Goal: Task Accomplishment & Management: Complete application form

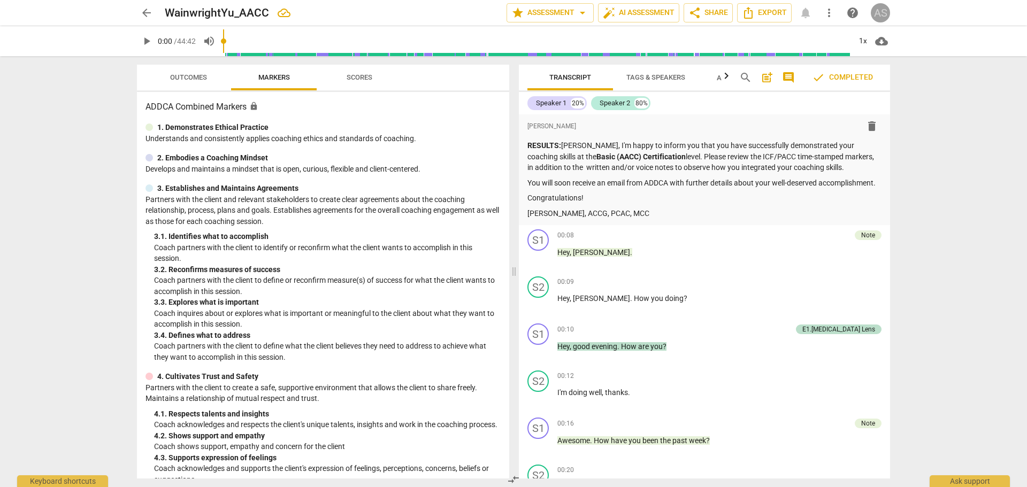
click at [888, 16] on div "AS" at bounding box center [880, 12] width 19 height 19
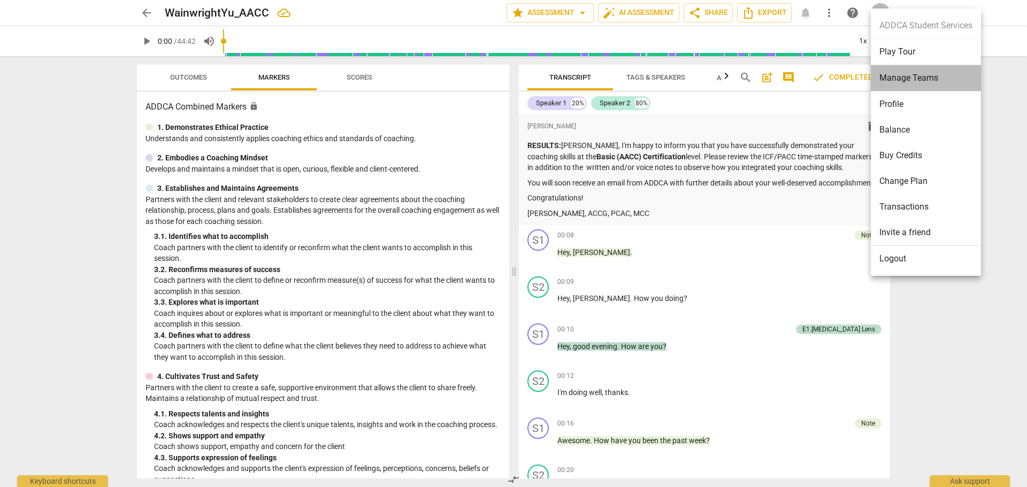
click at [894, 72] on li "Manage Teams" at bounding box center [926, 78] width 110 height 26
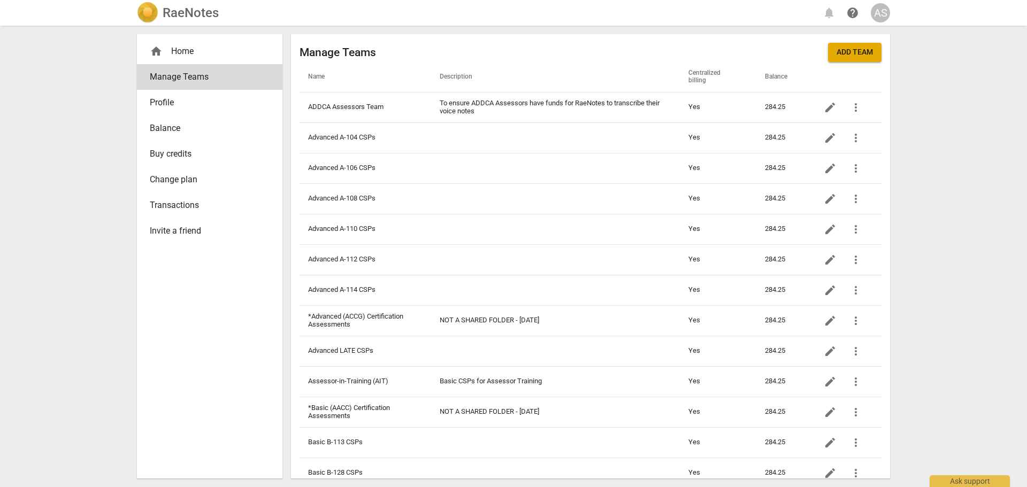
scroll to position [321, 0]
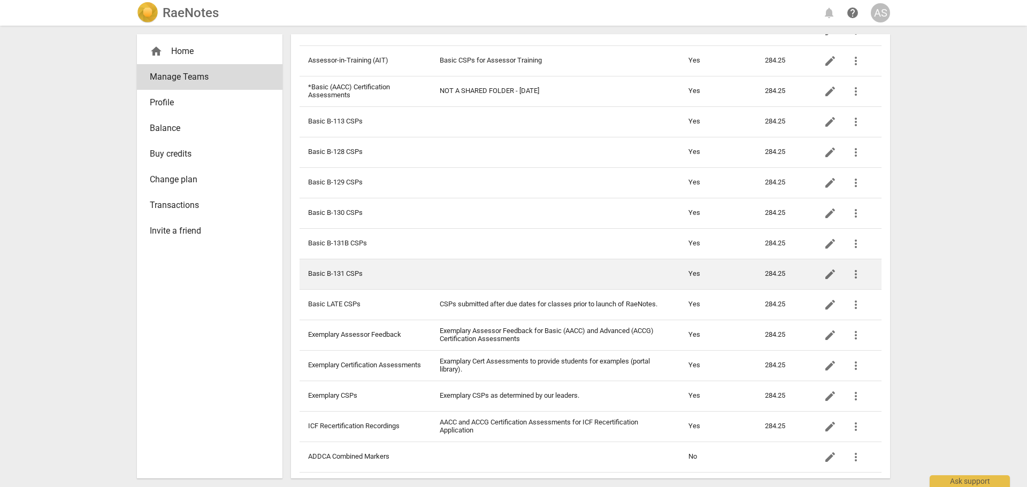
click at [364, 271] on td "Basic B-131 CSPs" at bounding box center [366, 274] width 132 height 30
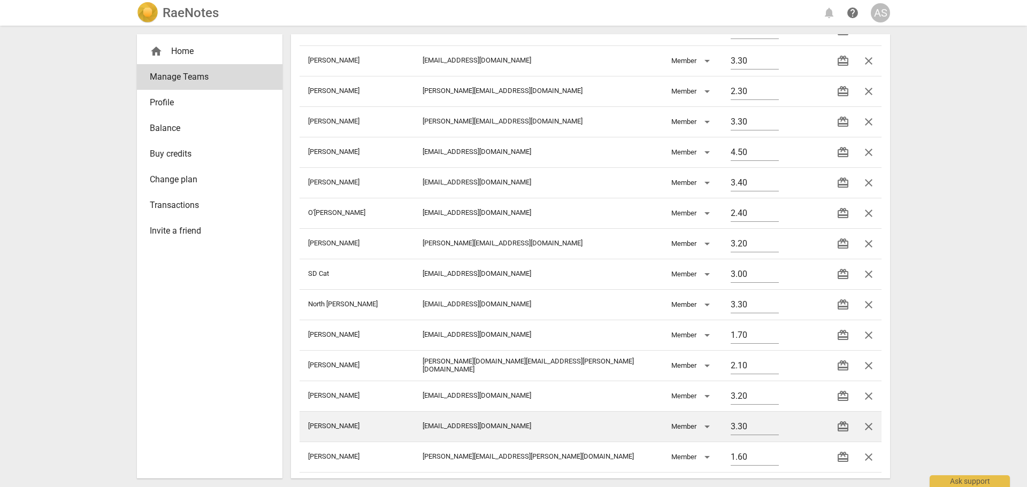
scroll to position [422, 0]
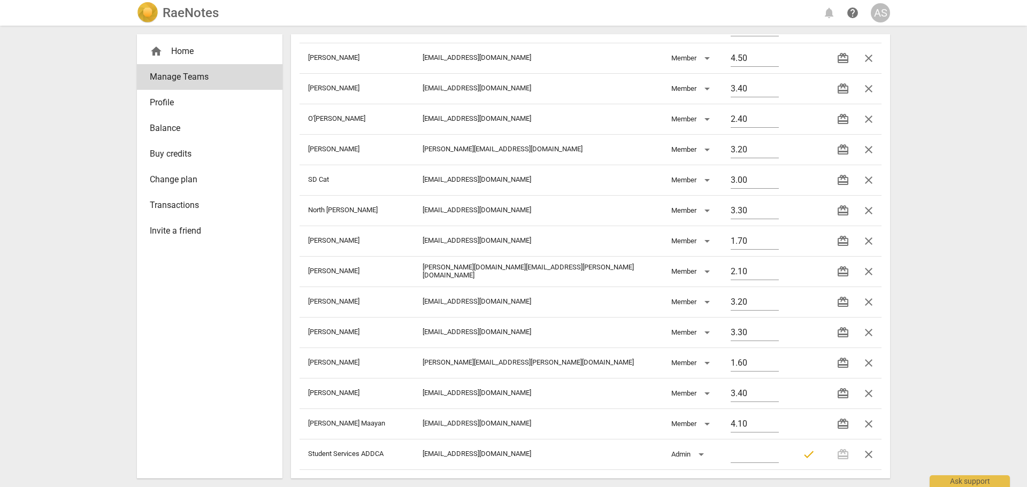
click at [185, 9] on h2 "RaeNotes" at bounding box center [191, 12] width 56 height 15
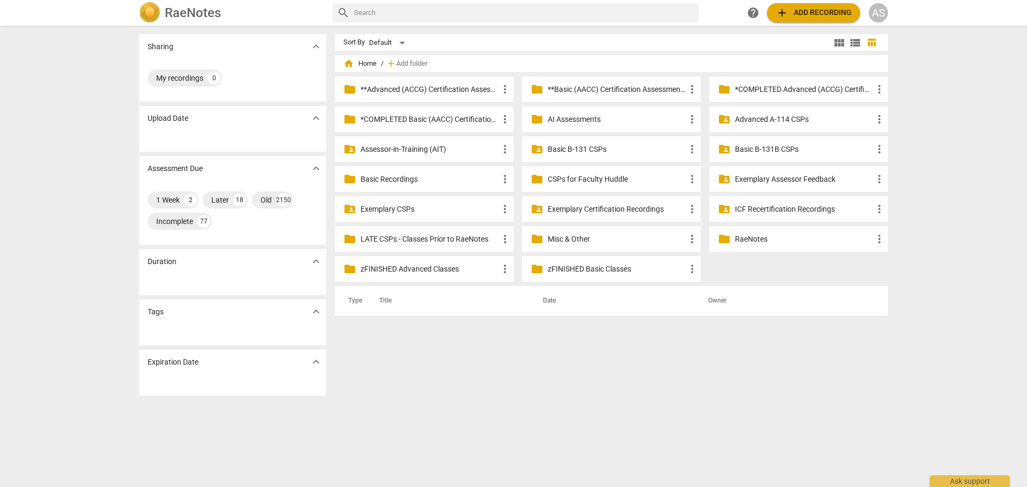
click at [603, 149] on p "Basic B-131 CSPs" at bounding box center [617, 149] width 138 height 11
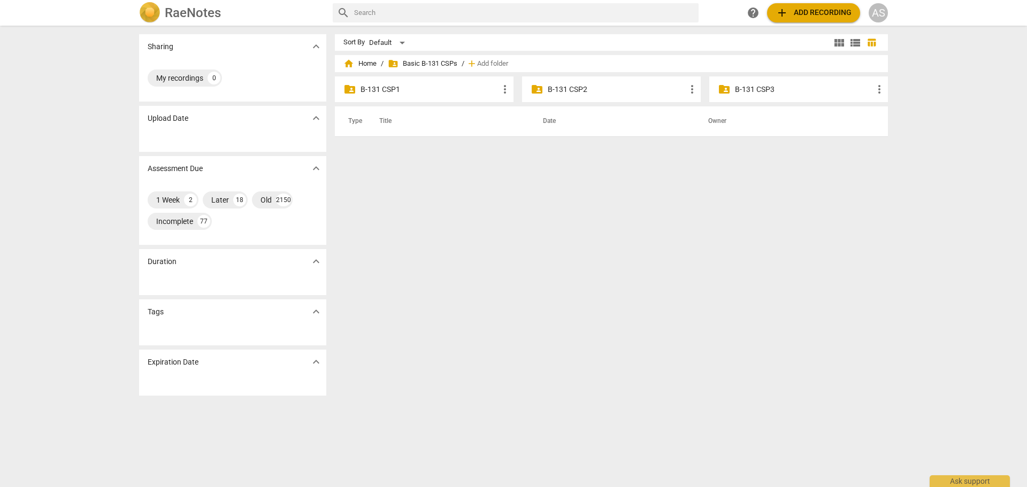
click at [570, 93] on p "B-131 CSP2" at bounding box center [617, 89] width 138 height 11
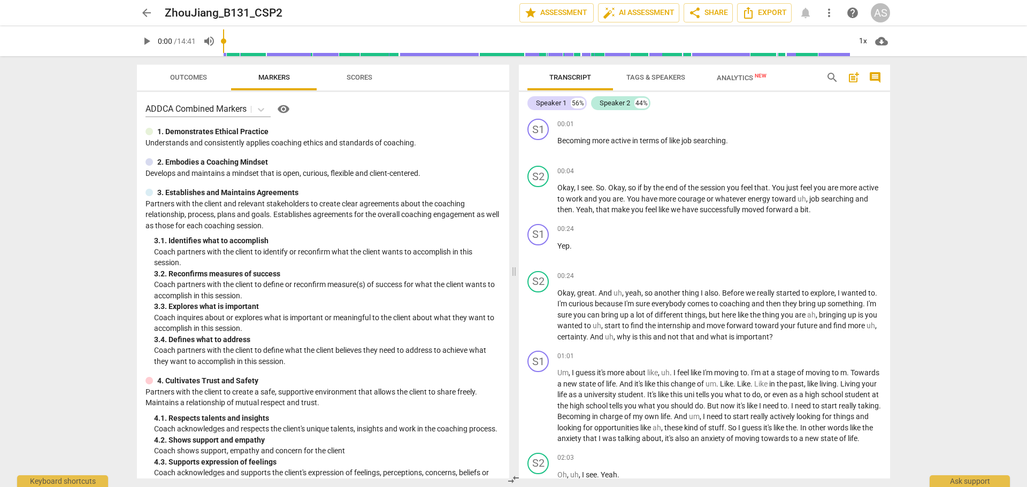
click at [140, 15] on span "arrow_back" at bounding box center [146, 12] width 19 height 13
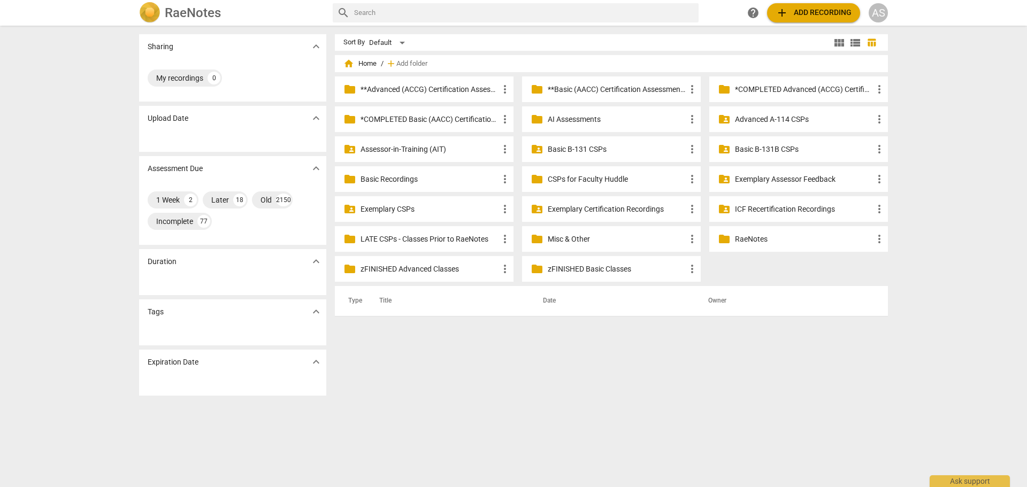
click at [595, 147] on p "Basic B-131 CSPs" at bounding box center [617, 149] width 138 height 11
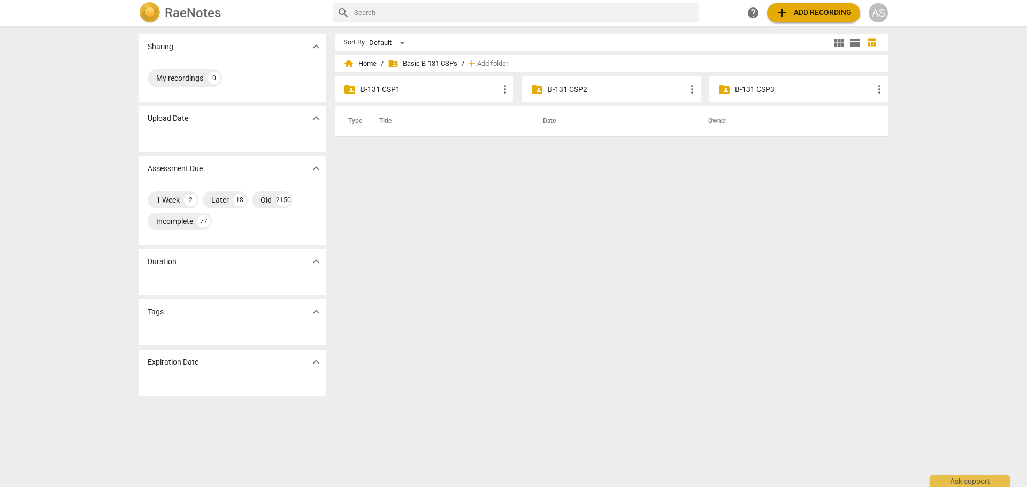
click at [595, 90] on p "B-131 CSP2" at bounding box center [617, 89] width 138 height 11
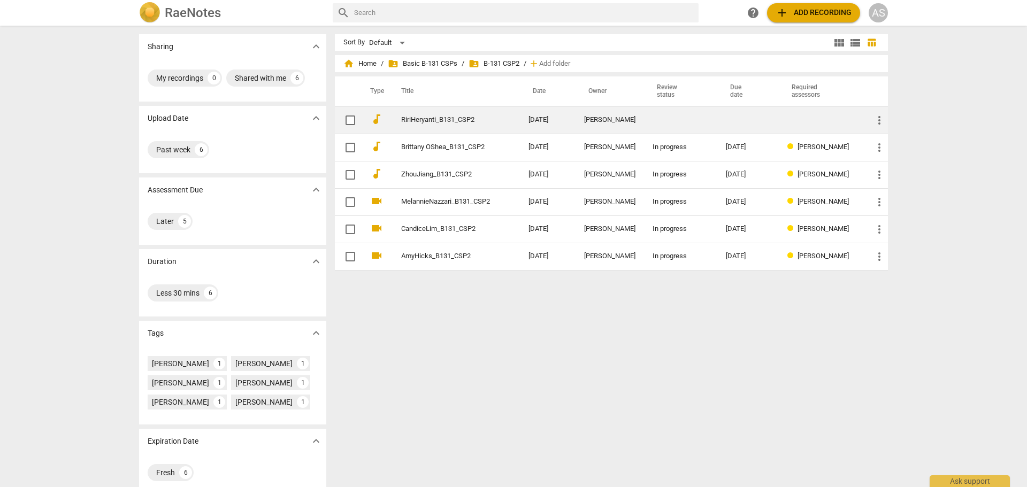
click at [607, 117] on div "[PERSON_NAME]" at bounding box center [609, 120] width 51 height 8
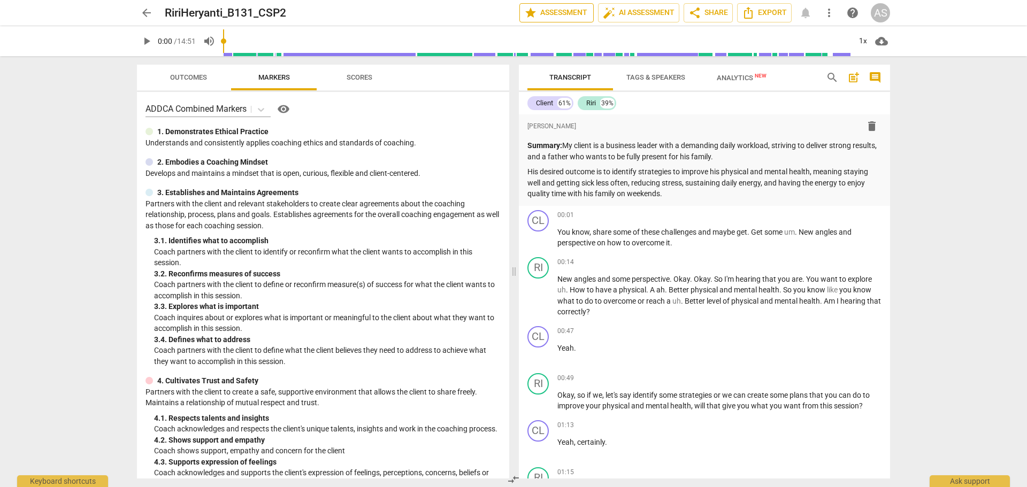
click at [575, 12] on span "star Assessment" at bounding box center [556, 12] width 65 height 13
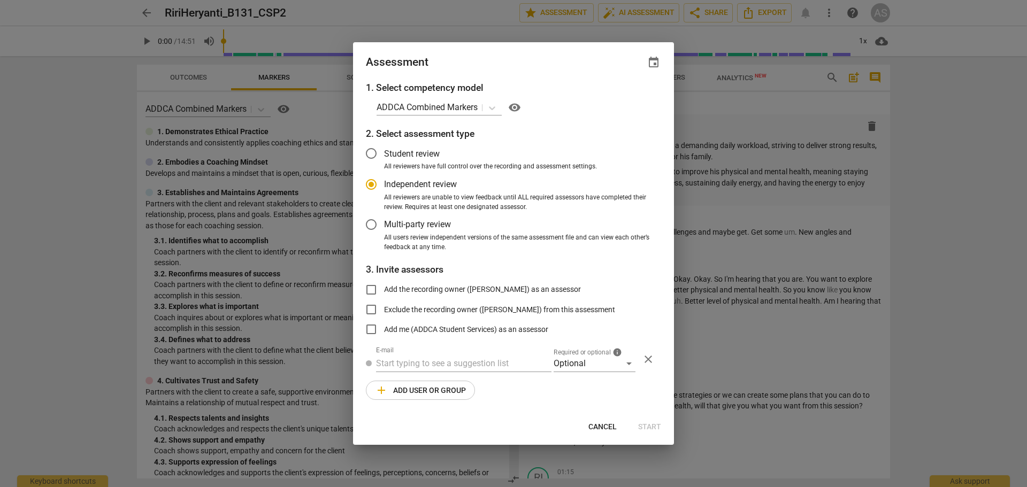
click at [654, 60] on span "event" at bounding box center [653, 62] width 13 height 13
radio input "false"
click at [621, 99] on input "date" at bounding box center [589, 99] width 75 height 16
type input "[DATE]"
click at [506, 62] on div at bounding box center [513, 243] width 1027 height 487
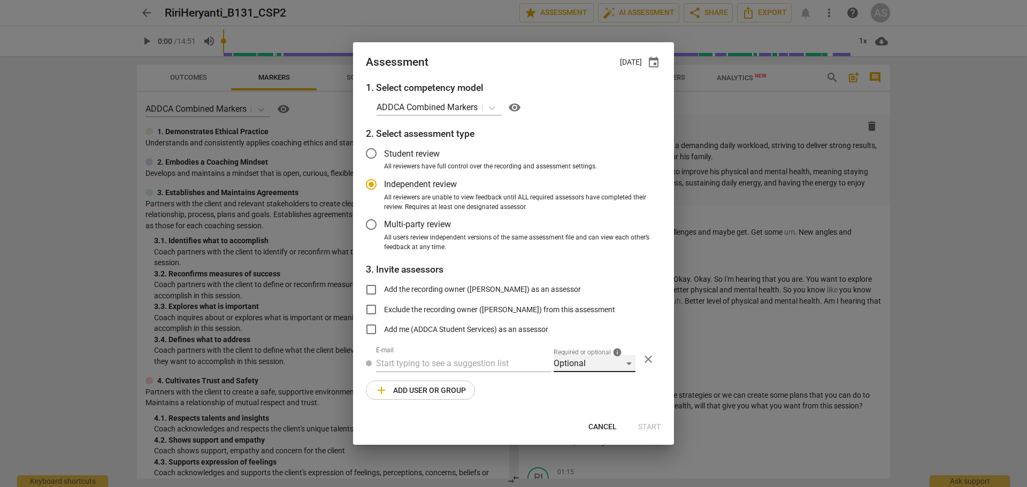
click at [599, 356] on div "Optional" at bounding box center [595, 363] width 82 height 17
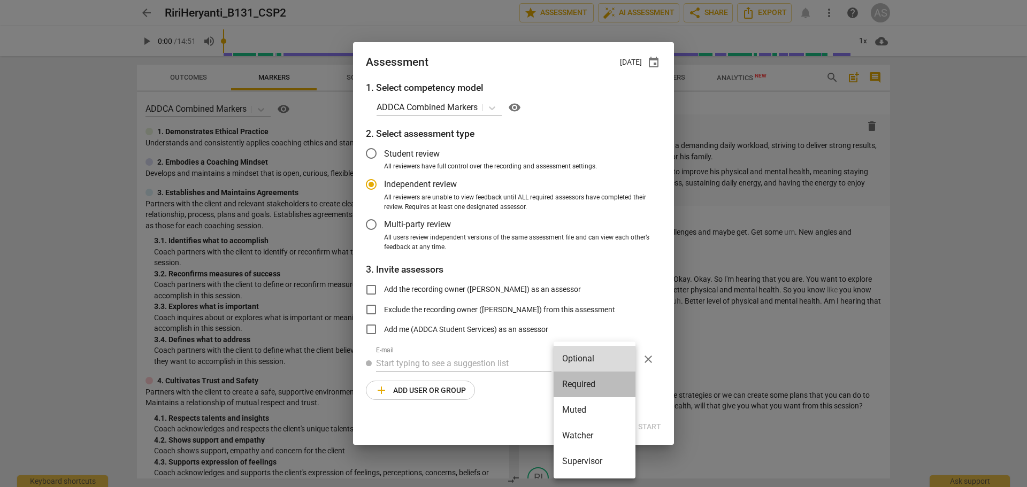
click at [601, 380] on li "Required" at bounding box center [595, 385] width 82 height 26
radio input "false"
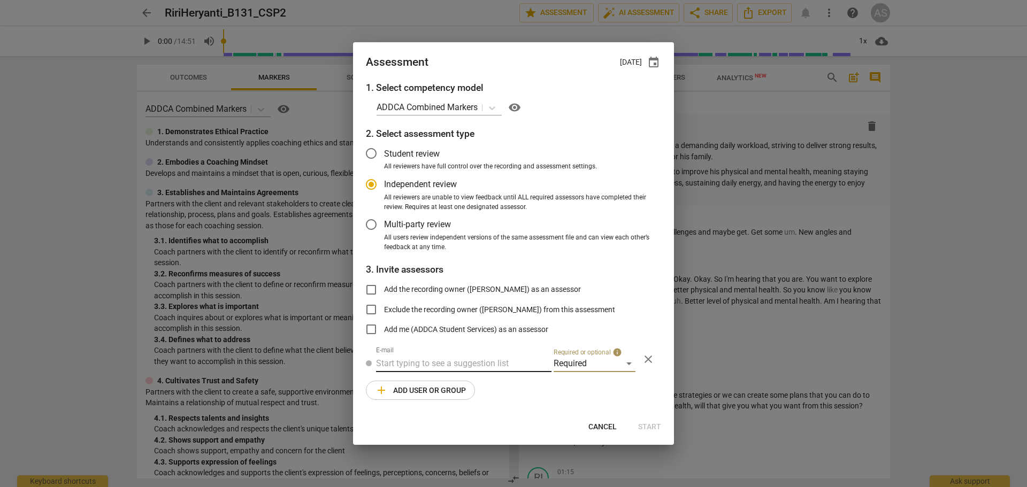
click at [491, 368] on input "text" at bounding box center [463, 363] width 175 height 17
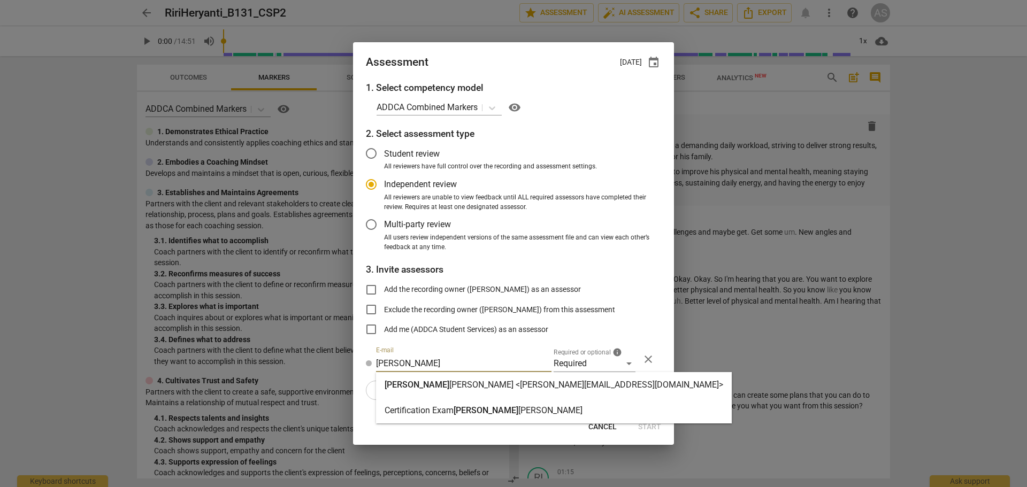
type input "[PERSON_NAME]"
click at [494, 388] on strong "[PERSON_NAME] <[PERSON_NAME][EMAIL_ADDRESS][DOMAIN_NAME]>" at bounding box center [586, 385] width 274 height 10
radio input "false"
type input "[PERSON_NAME] <[PERSON_NAME][EMAIL_ADDRESS][DOMAIN_NAME]>"
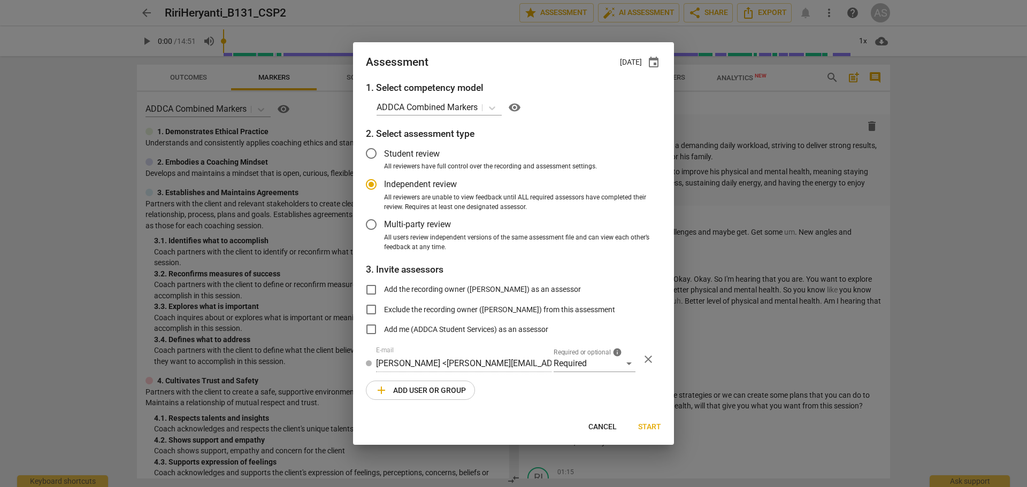
click at [431, 392] on span "add Add user or group" at bounding box center [420, 390] width 91 height 13
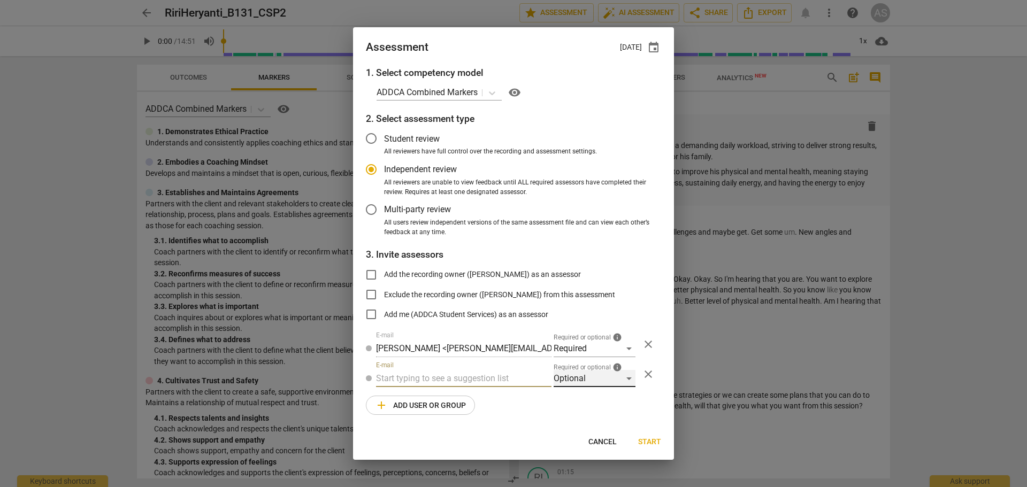
click at [576, 381] on div "Optional" at bounding box center [595, 378] width 82 height 17
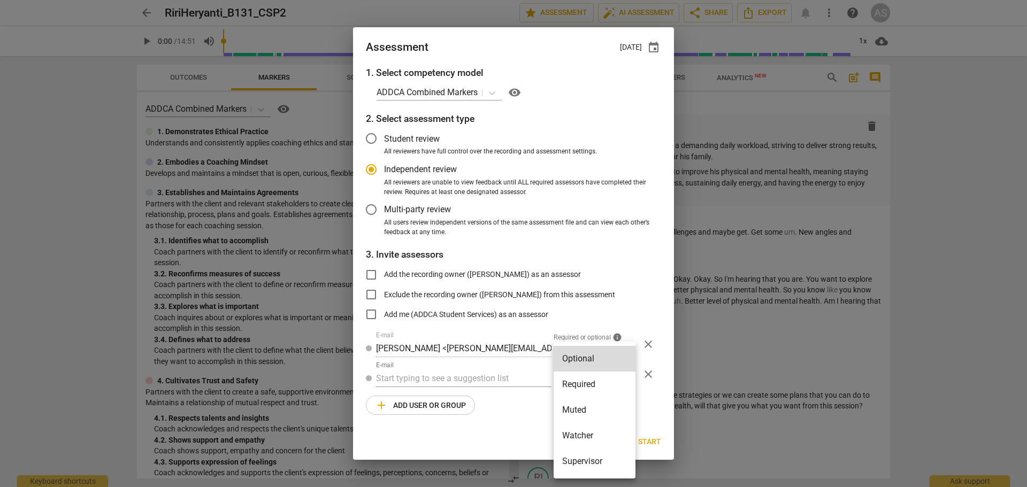
click at [580, 410] on li "Muted" at bounding box center [595, 410] width 82 height 26
radio input "false"
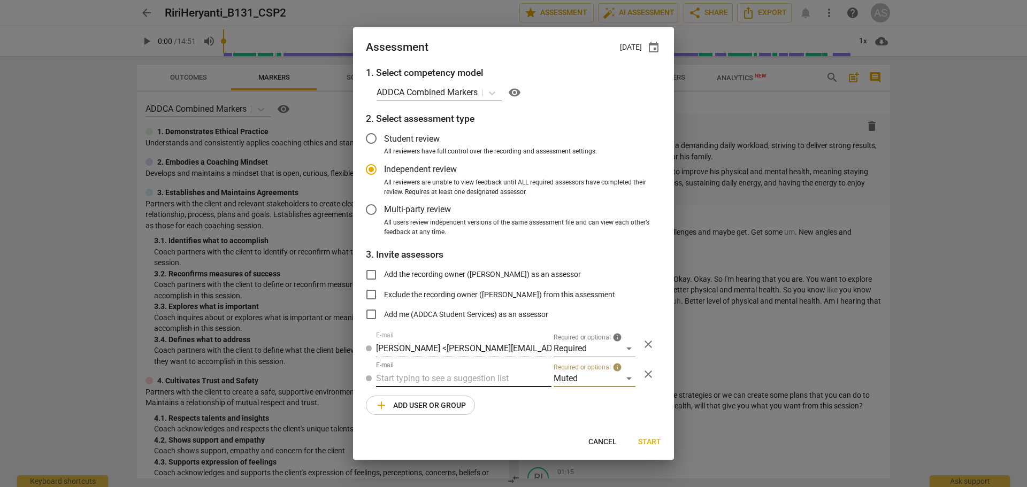
click at [466, 379] on input "text" at bounding box center [463, 378] width 175 height 17
type input "B-131"
click at [464, 395] on div "Basic B-131 CSPs" at bounding box center [463, 400] width 175 height 26
radio input "false"
type input "Basic B-131 CSPs"
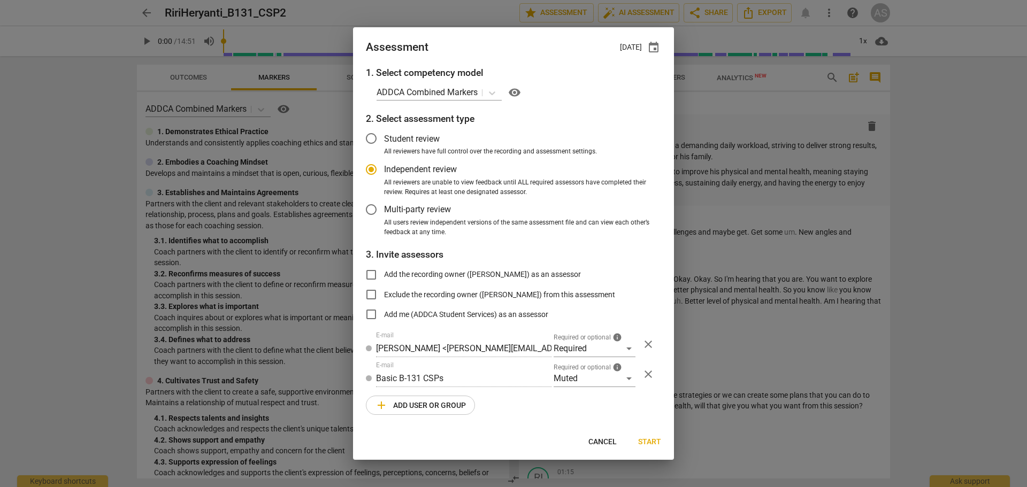
click at [650, 438] on span "Start" at bounding box center [649, 442] width 23 height 11
radio input "false"
type input "[PERSON_NAME] <[EMAIL_ADDRESS][DOMAIN_NAME]>"
type input "[PERSON_NAME] <[PERSON_NAME][EMAIL_ADDRESS][DOMAIN_NAME]>"
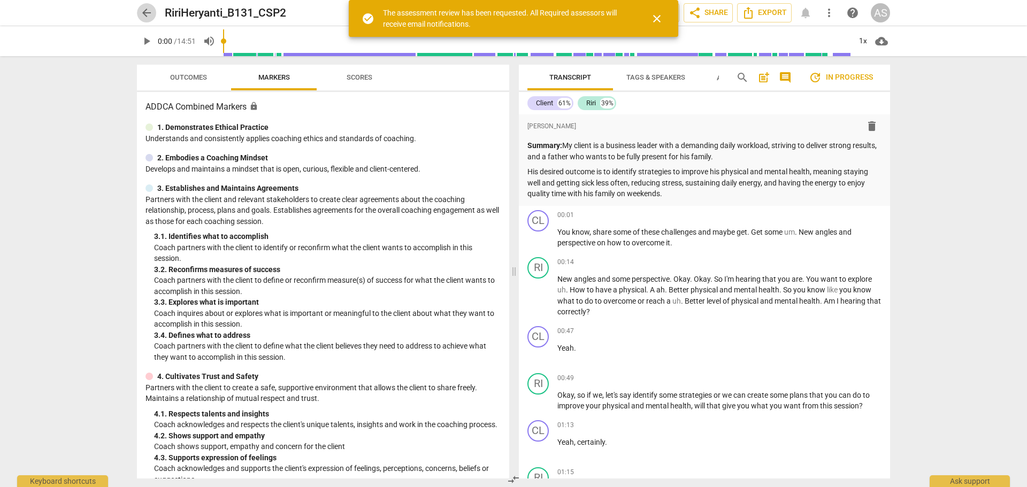
click at [146, 13] on span "arrow_back" at bounding box center [146, 12] width 13 height 13
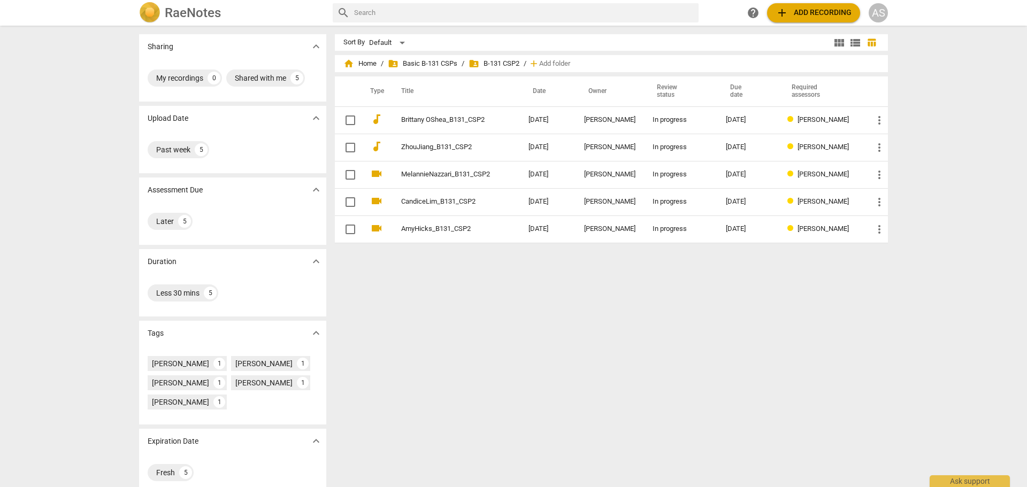
click at [882, 13] on div "AS" at bounding box center [878, 12] width 19 height 19
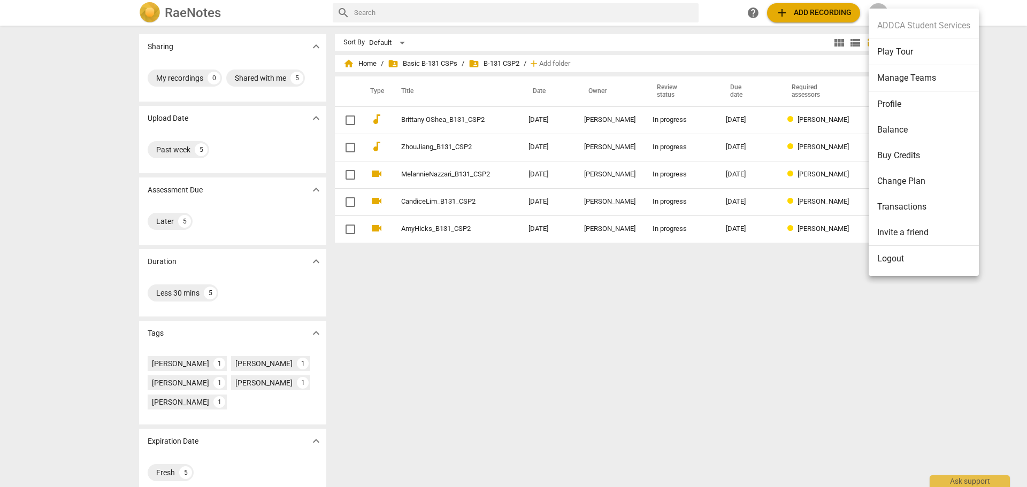
click at [901, 72] on li "Manage Teams" at bounding box center [924, 78] width 110 height 26
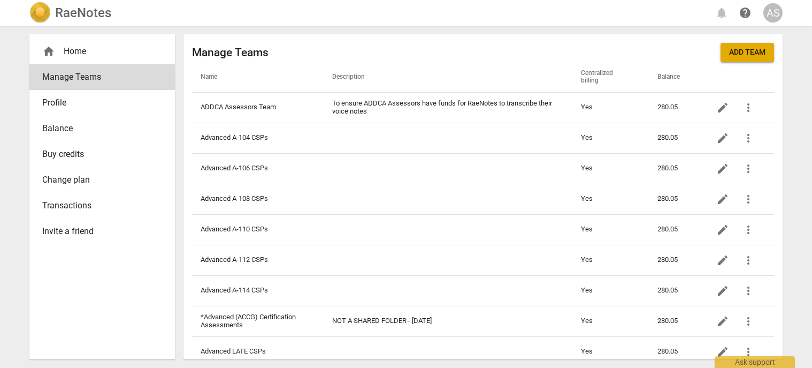
drag, startPoint x: 233, startPoint y: 29, endPoint x: 456, endPoint y: 11, distance: 224.3
click at [233, 29] on div "home Home Manage Teams Profile Balance Buy credits Change plan Transactions Inv…" at bounding box center [406, 197] width 770 height 342
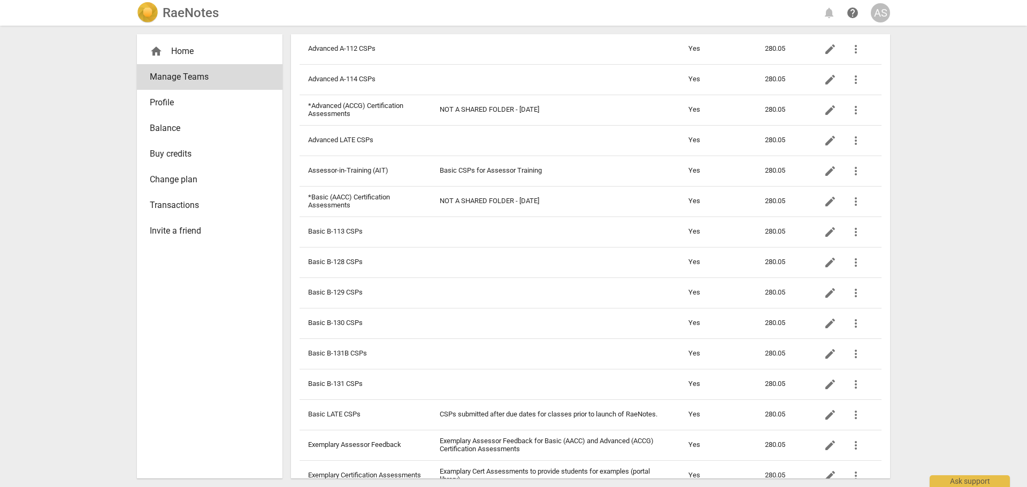
scroll to position [214, 0]
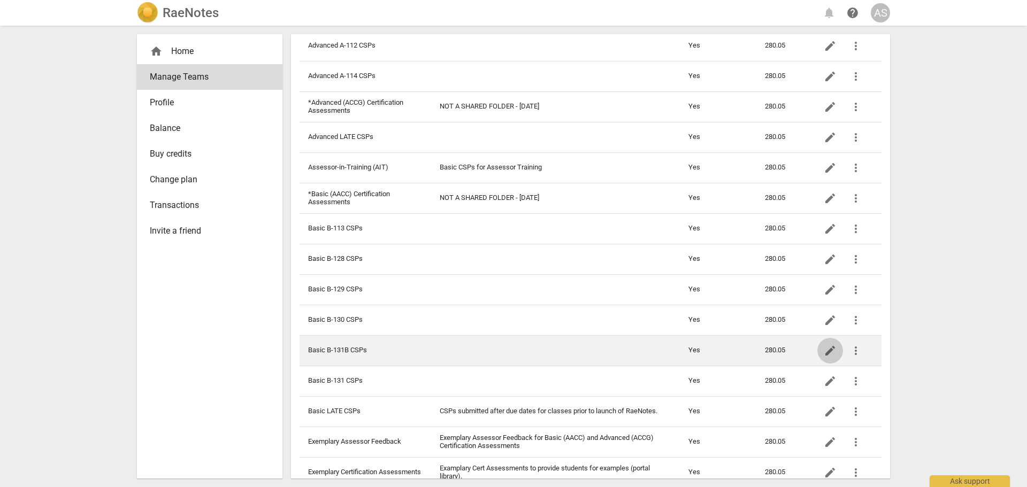
click at [825, 347] on span "edit" at bounding box center [830, 351] width 13 height 13
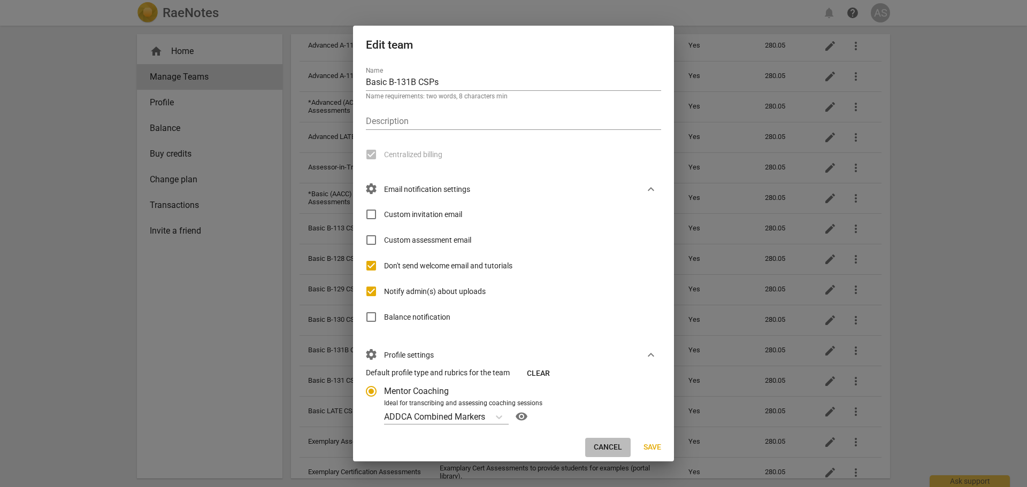
click at [611, 448] on span "Cancel" at bounding box center [608, 447] width 28 height 11
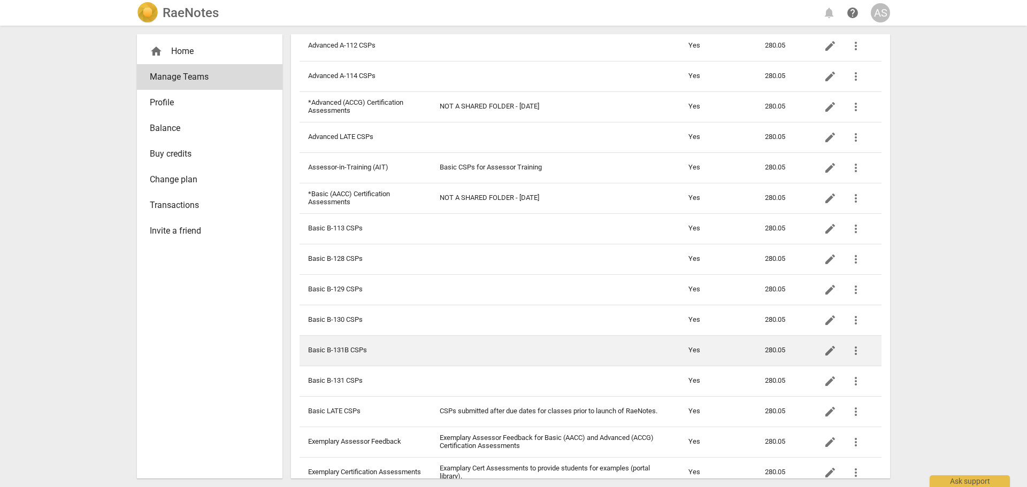
click at [381, 354] on td "Basic B-131B CSPs" at bounding box center [366, 350] width 132 height 30
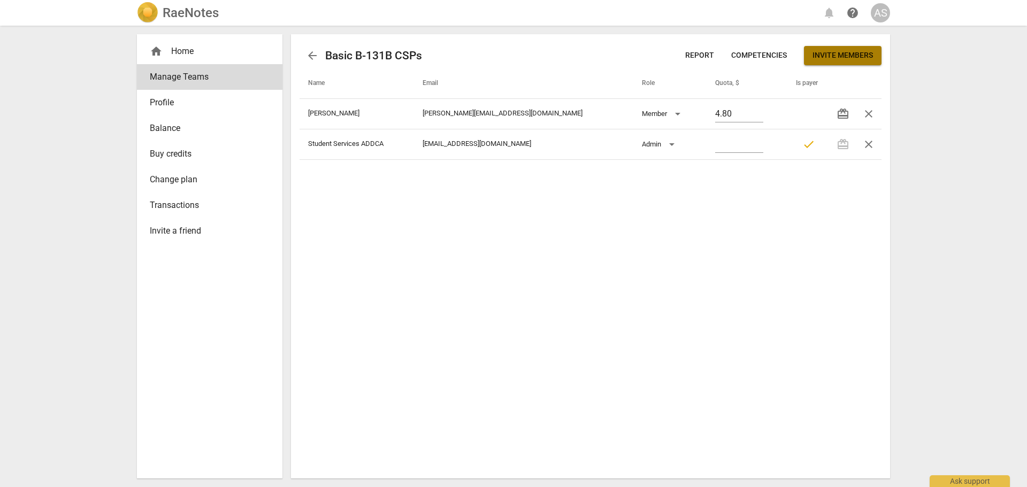
click at [843, 61] on button "Invite members" at bounding box center [843, 55] width 78 height 19
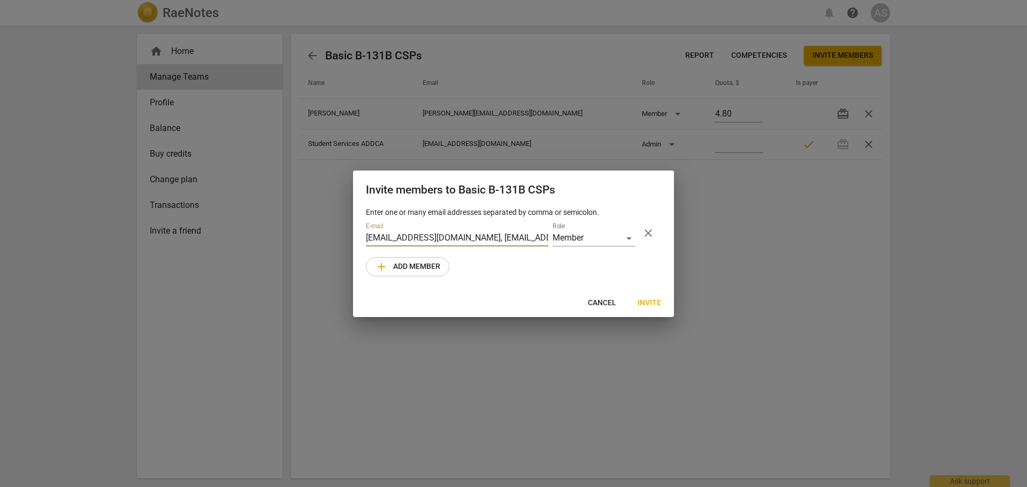
scroll to position [0, 2157]
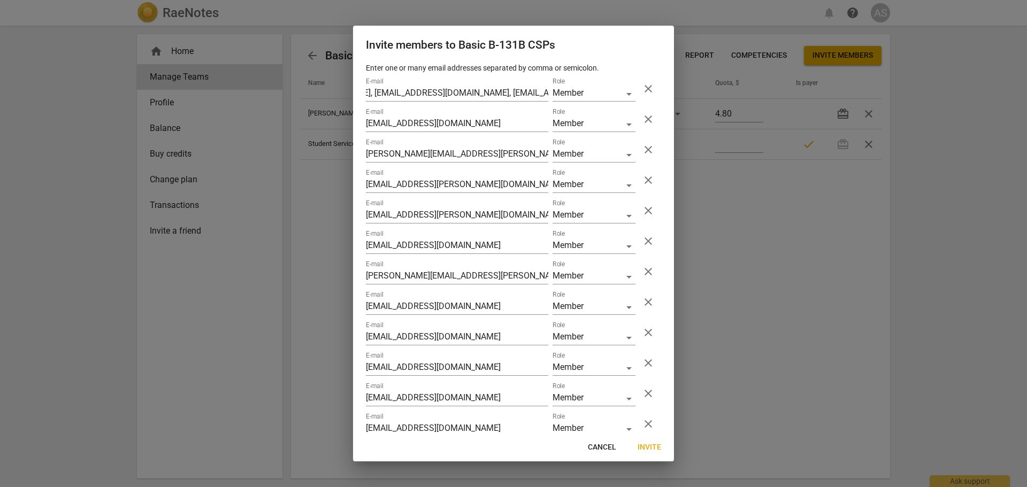
type input "jenlists@gmail.com"
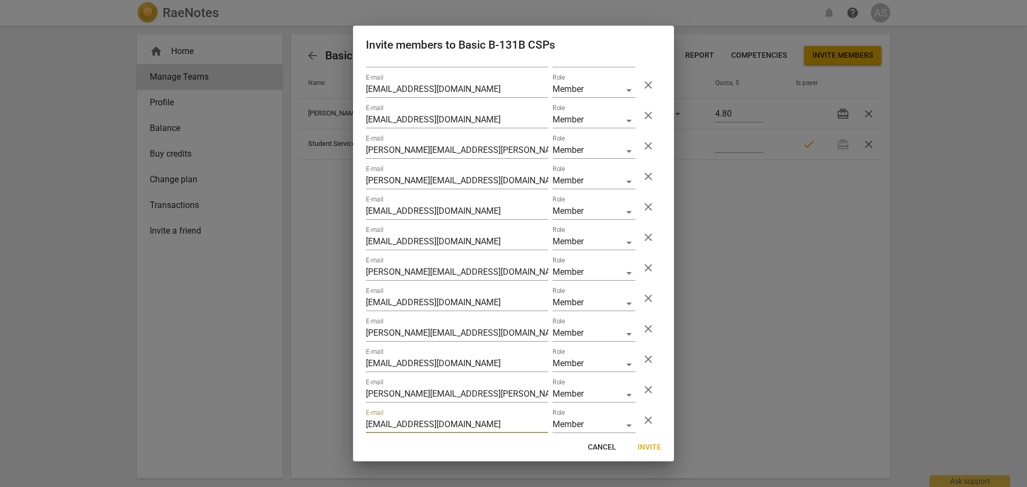
scroll to position [412, 0]
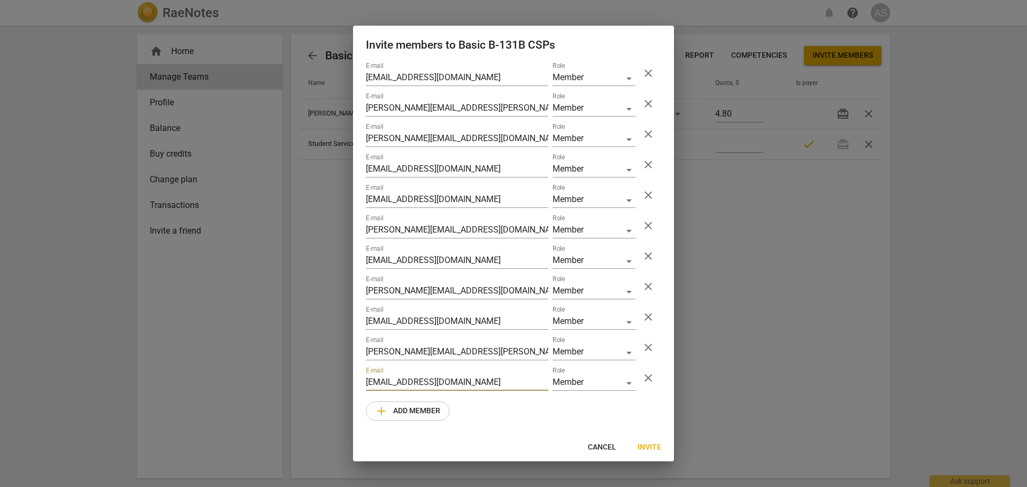
click at [650, 447] on span "Invite" at bounding box center [650, 447] width 24 height 11
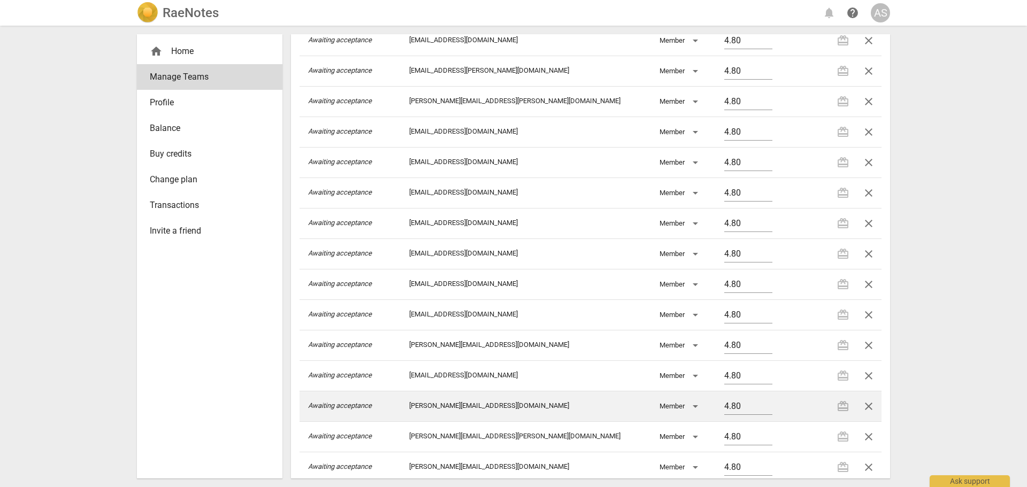
scroll to position [422, 0]
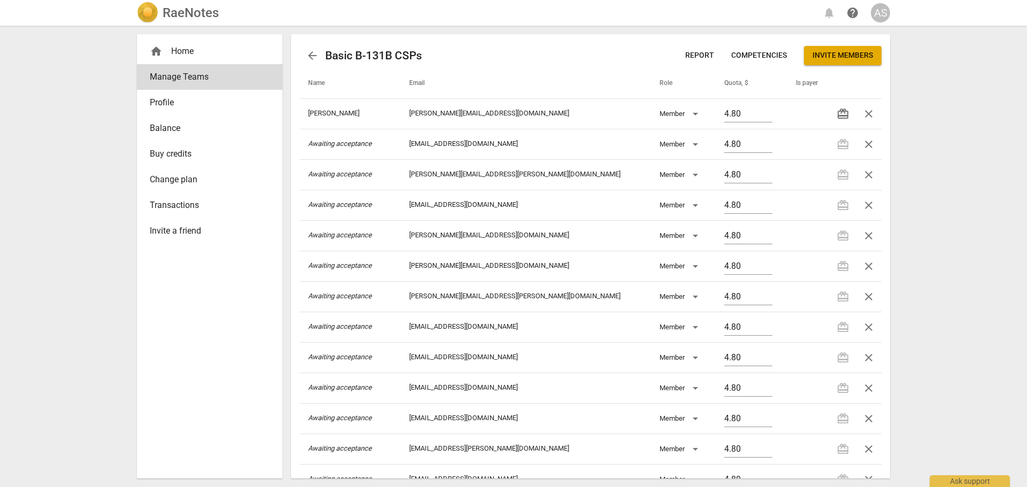
click at [311, 56] on span "arrow_back" at bounding box center [312, 55] width 13 height 13
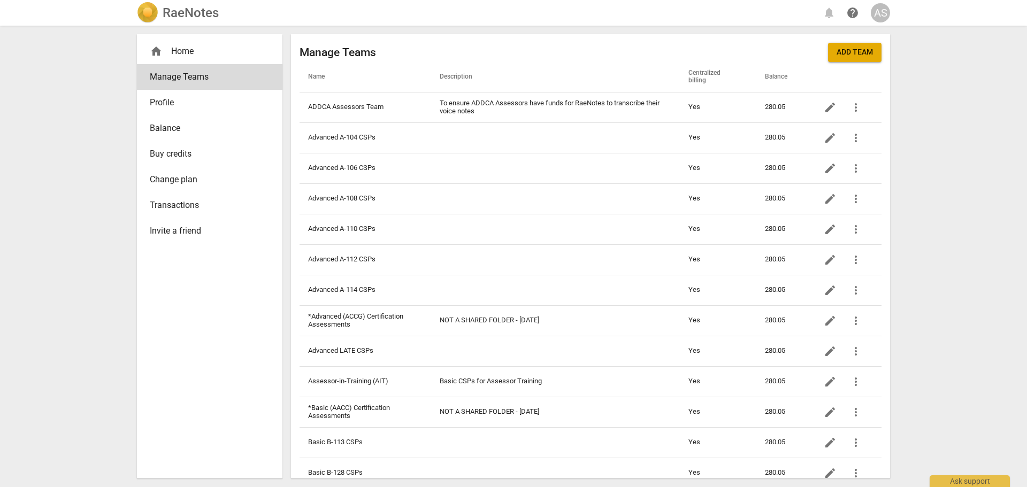
click at [198, 18] on h2 "RaeNotes" at bounding box center [191, 12] width 56 height 15
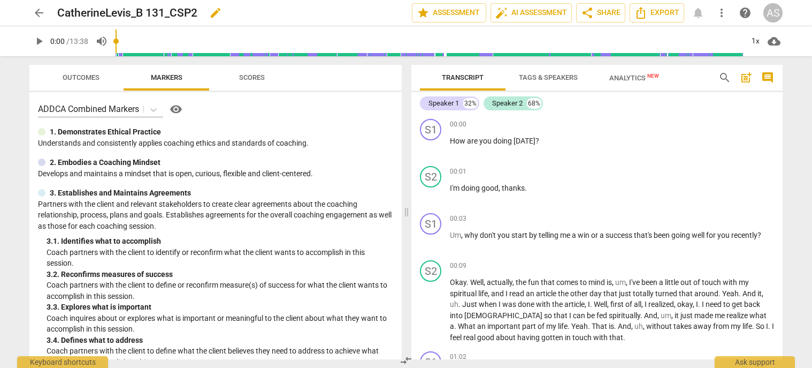
click at [213, 16] on span "edit" at bounding box center [215, 12] width 13 height 13
click at [147, 14] on input "CatherineLevis_B 131_CSP2" at bounding box center [211, 13] width 308 height 20
type input "CatherineLevis_B131_CSP2"
drag, startPoint x: 374, startPoint y: 15, endPoint x: 334, endPoint y: 19, distance: 40.3
click at [374, 15] on span "done" at bounding box center [374, 12] width 13 height 13
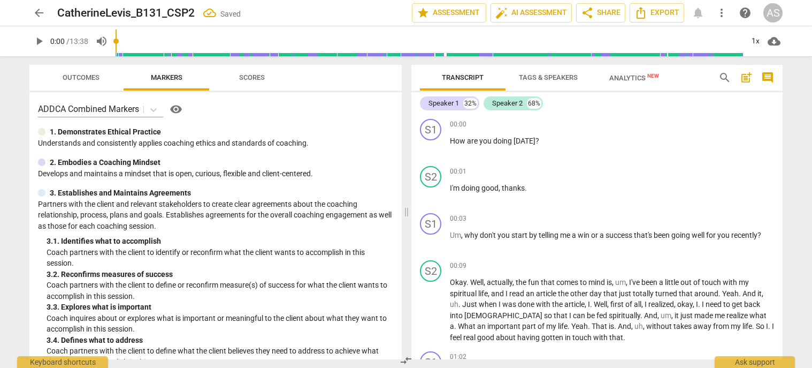
click at [32, 10] on span "arrow_back" at bounding box center [38, 12] width 19 height 13
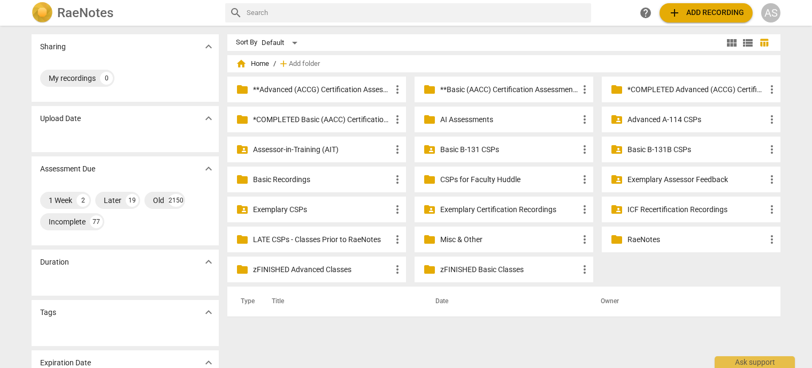
click at [512, 148] on p "Basic B-131 CSPs" at bounding box center [509, 149] width 138 height 11
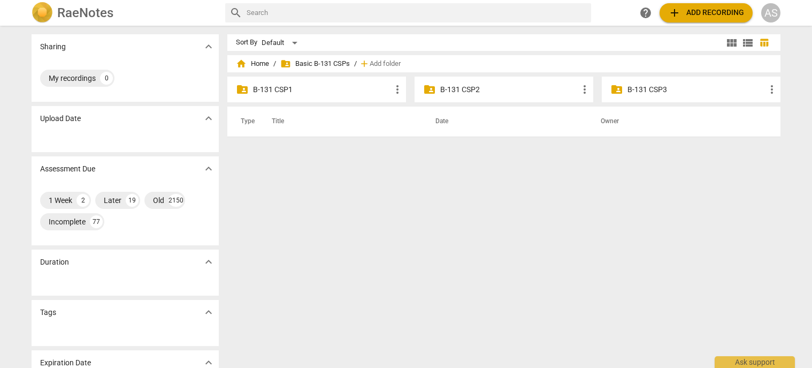
click at [484, 91] on p "B-131 CSP2" at bounding box center [509, 89] width 138 height 11
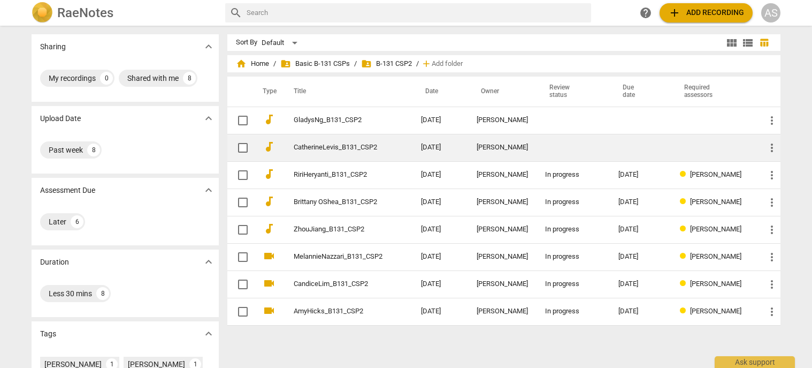
click at [497, 140] on td "Catherine Levis" at bounding box center [502, 147] width 68 height 27
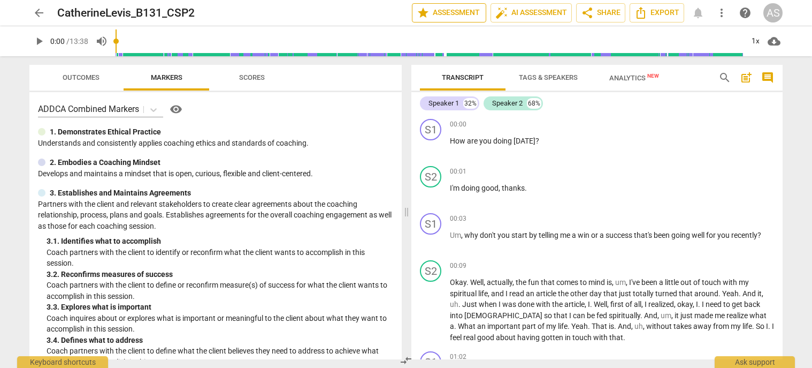
click at [448, 12] on span "star Assessment" at bounding box center [449, 12] width 65 height 13
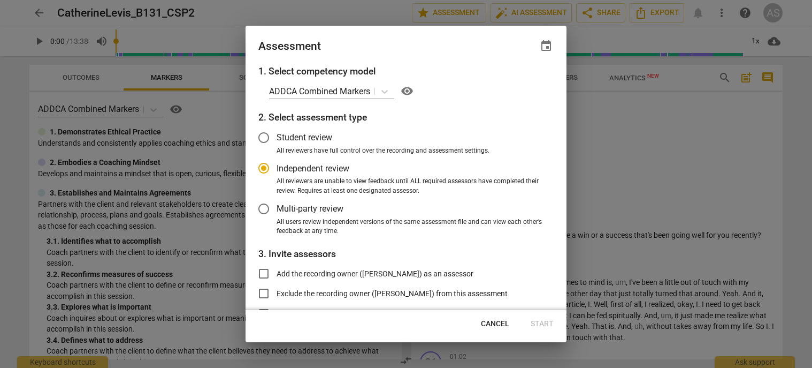
click at [550, 52] on button "event" at bounding box center [546, 46] width 15 height 15
radio input "false"
click at [511, 83] on input "date" at bounding box center [482, 83] width 75 height 16
type input "[DATE]"
click at [468, 271] on div at bounding box center [406, 184] width 812 height 368
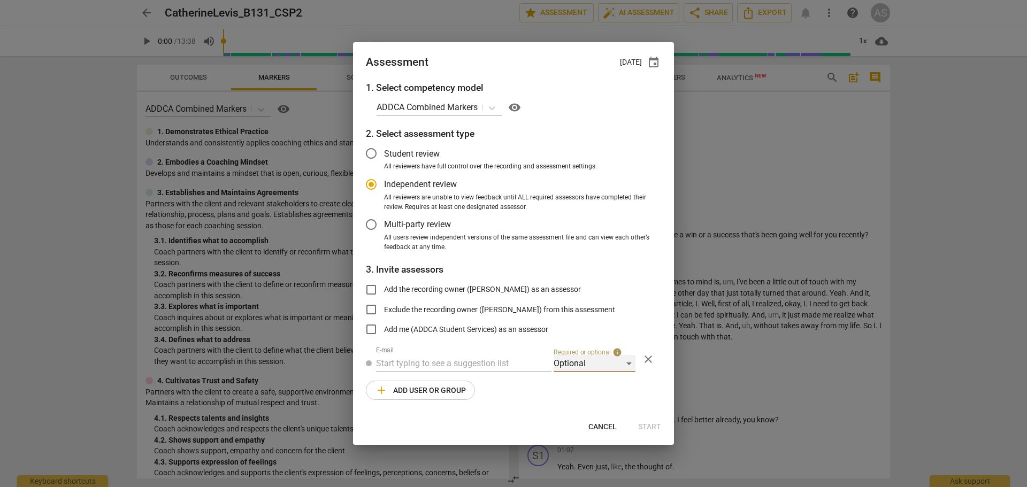
click at [586, 363] on div "Optional" at bounding box center [595, 363] width 82 height 17
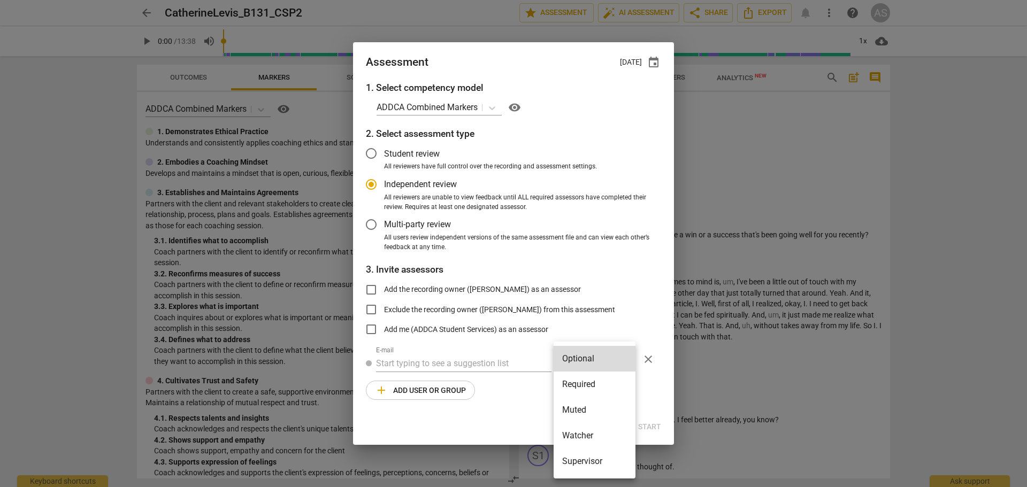
click at [581, 367] on li "Required" at bounding box center [595, 385] width 82 height 26
radio input "false"
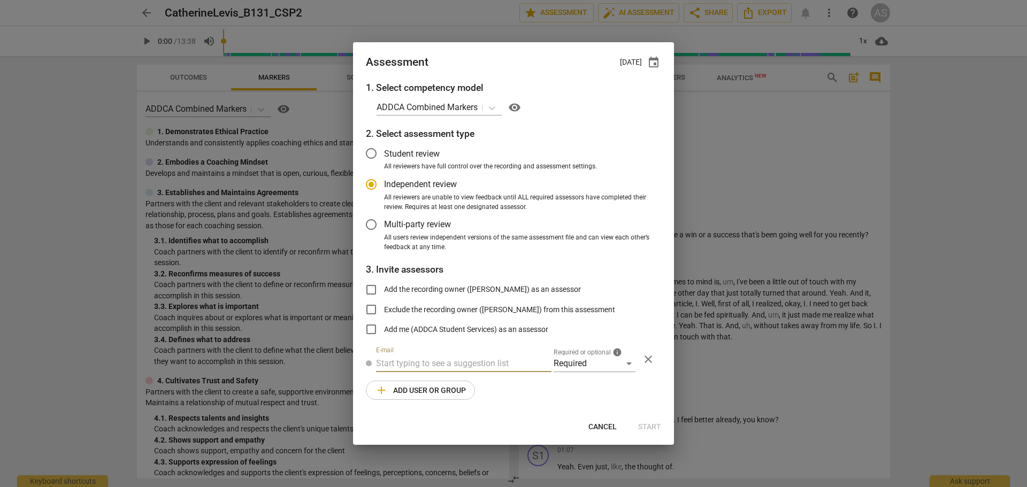
click at [473, 359] on input "text" at bounding box center [463, 363] width 175 height 17
type input "brett@add"
click at [465, 367] on span "brett@add" at bounding box center [487, 385] width 65 height 10
radio input "false"
type input "Brett Weggelaar <brett@addca.com>"
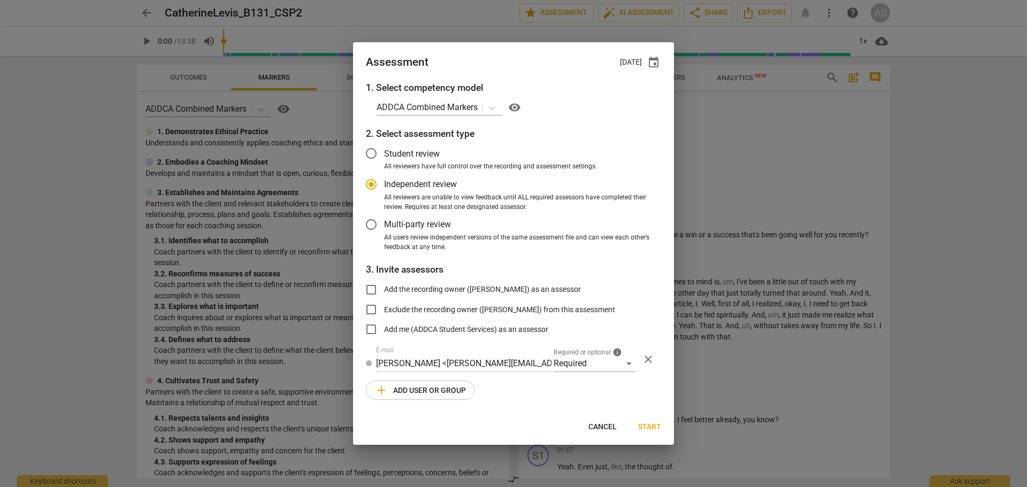
click at [456, 367] on span "add Add user or group" at bounding box center [420, 390] width 91 height 13
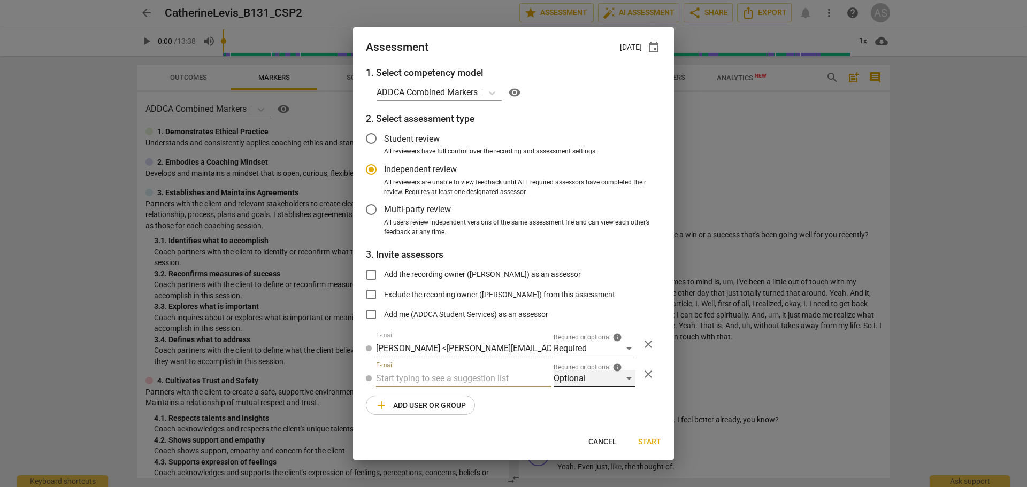
click at [583, 367] on div "Optional" at bounding box center [595, 378] width 82 height 17
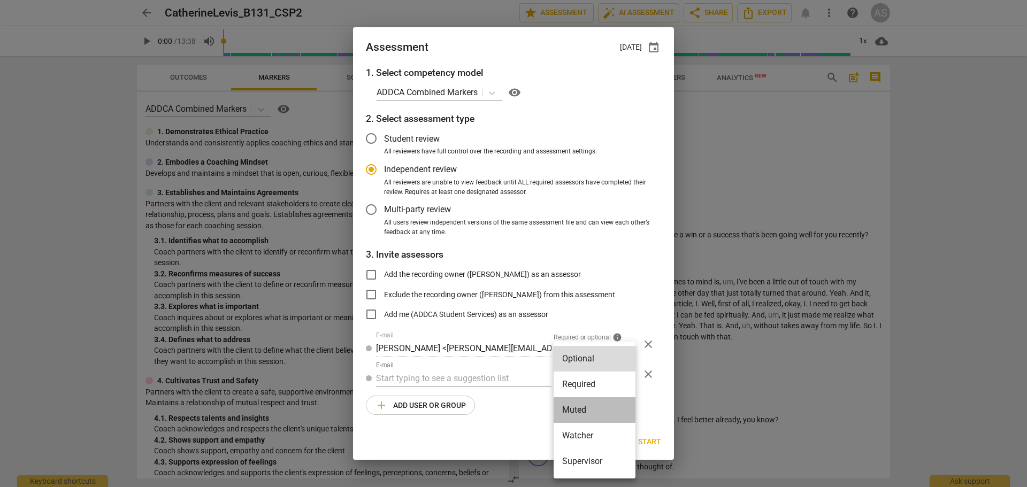
click at [593, 367] on li "Muted" at bounding box center [595, 410] width 82 height 26
radio input "false"
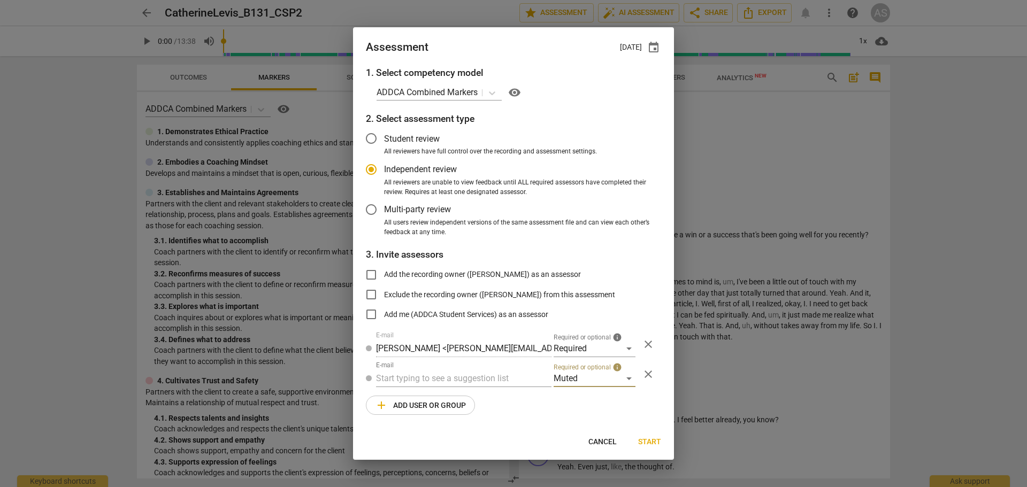
click at [446, 367] on input "text" at bounding box center [463, 378] width 175 height 17
type input "B-131"
click at [448, 367] on strong "CSPs" at bounding box center [438, 400] width 20 height 10
radio input "false"
type input "Basic B-131 CSPs"
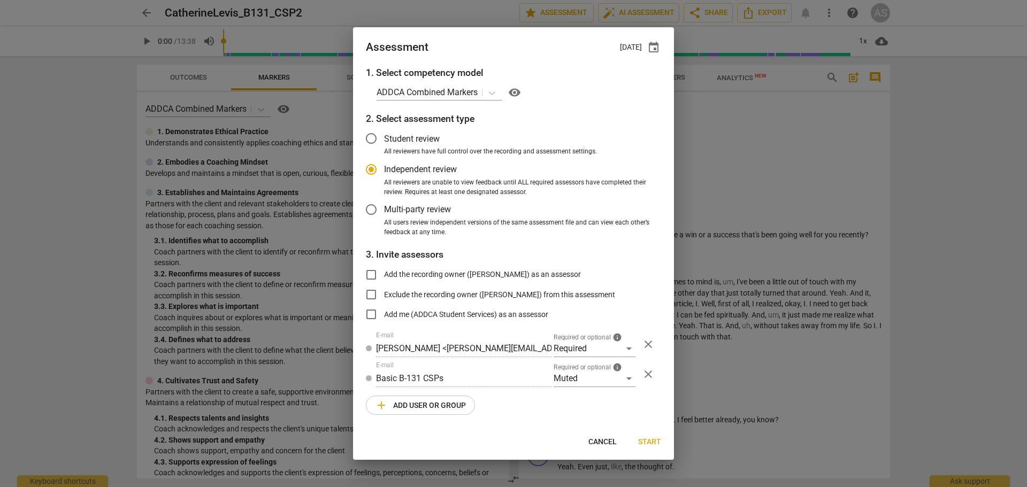
click at [645, 367] on span "Start" at bounding box center [649, 442] width 23 height 11
radio input "false"
type input "[PERSON_NAME] <[EMAIL_ADDRESS][DOMAIN_NAME]>"
type input "Brett Weggelaar <brett@addca.com>"
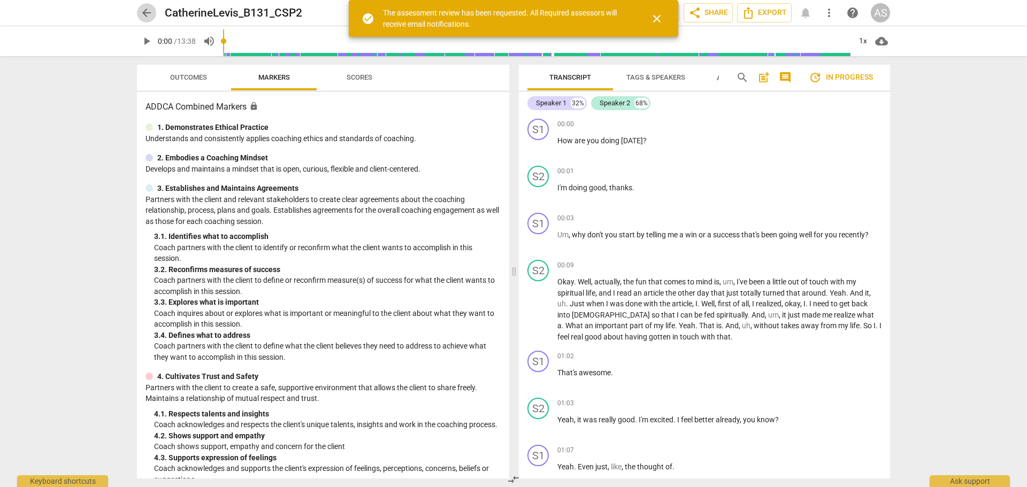
click at [147, 9] on span "arrow_back" at bounding box center [146, 12] width 13 height 13
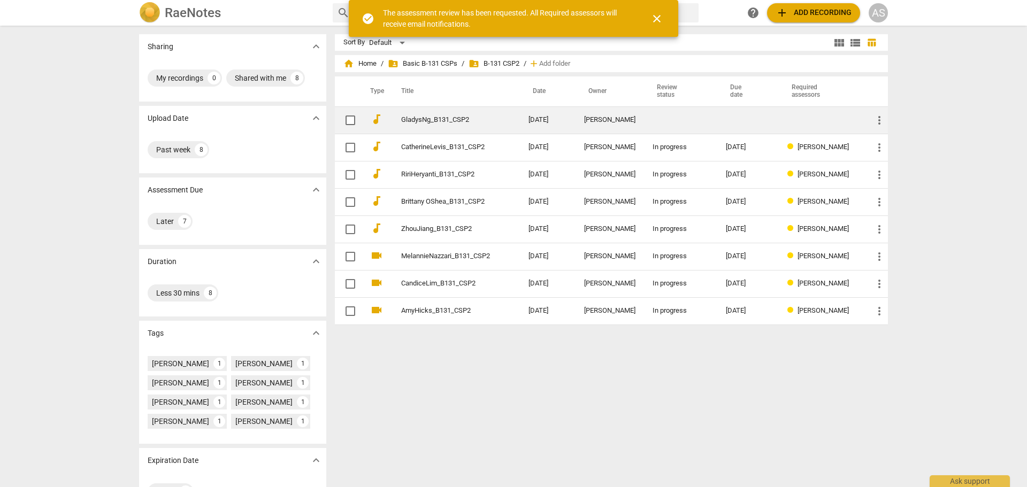
click at [487, 125] on td "GladysNg_B131_CSP2" at bounding box center [454, 119] width 132 height 27
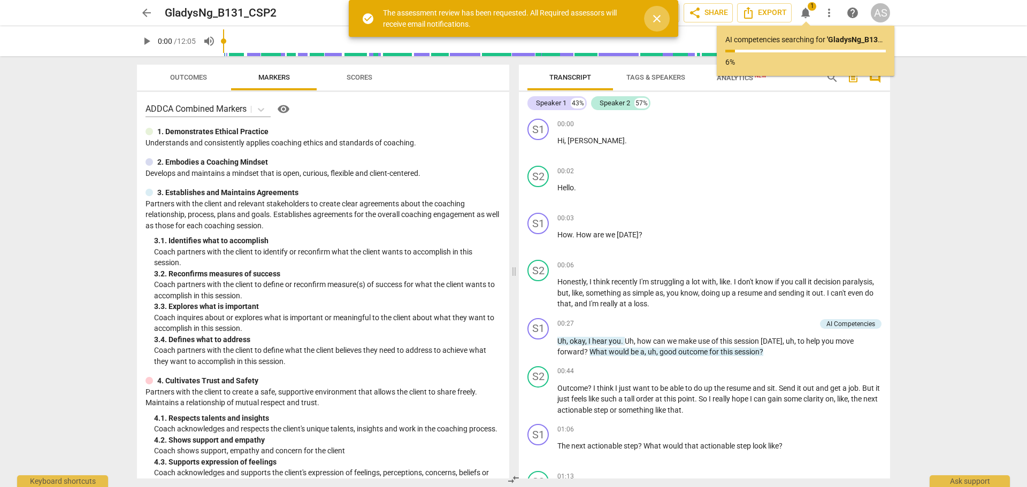
click at [657, 19] on span "close" at bounding box center [656, 18] width 13 height 13
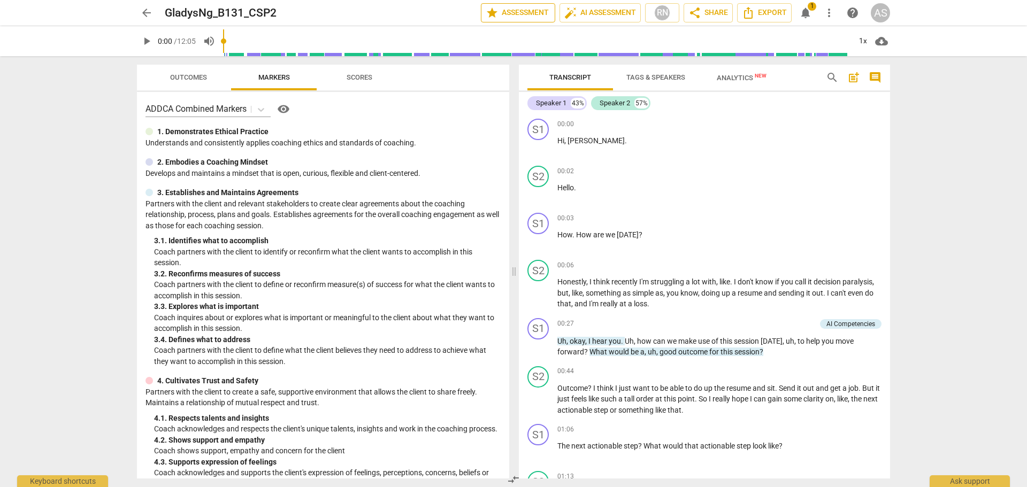
click at [531, 15] on span "star Assessment" at bounding box center [518, 12] width 65 height 13
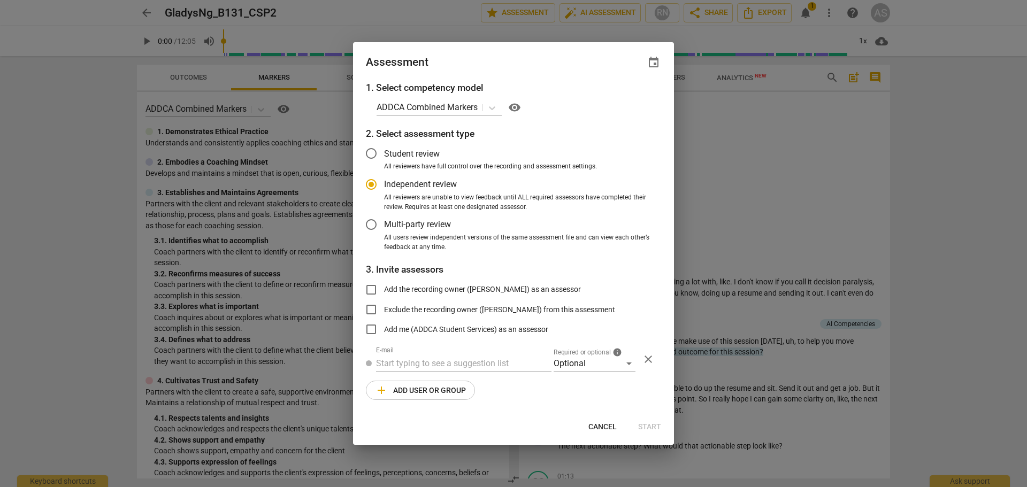
click at [655, 62] on span "event" at bounding box center [653, 62] width 13 height 13
radio input "false"
click at [622, 103] on input "date" at bounding box center [589, 99] width 75 height 16
type input "[DATE]"
click at [527, 63] on div at bounding box center [513, 243] width 1027 height 487
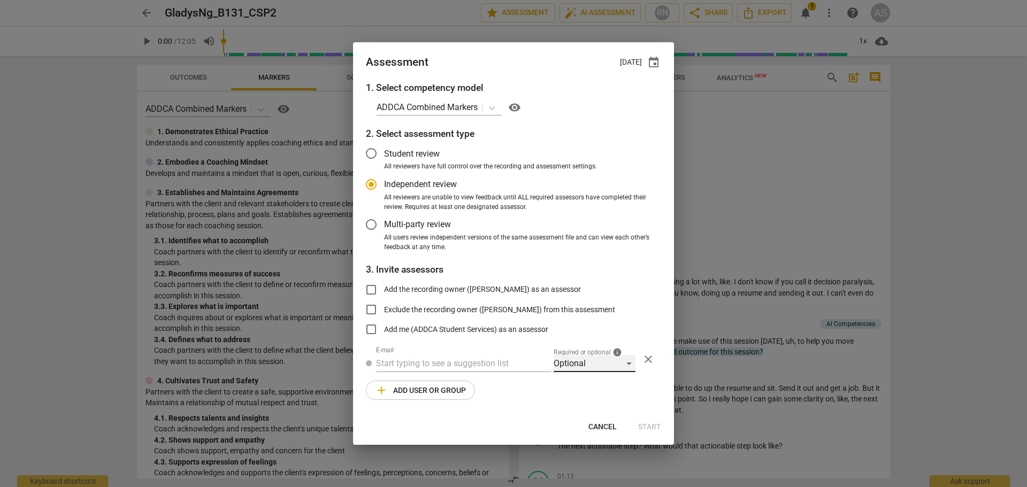
click at [586, 361] on div "Optional" at bounding box center [595, 363] width 82 height 17
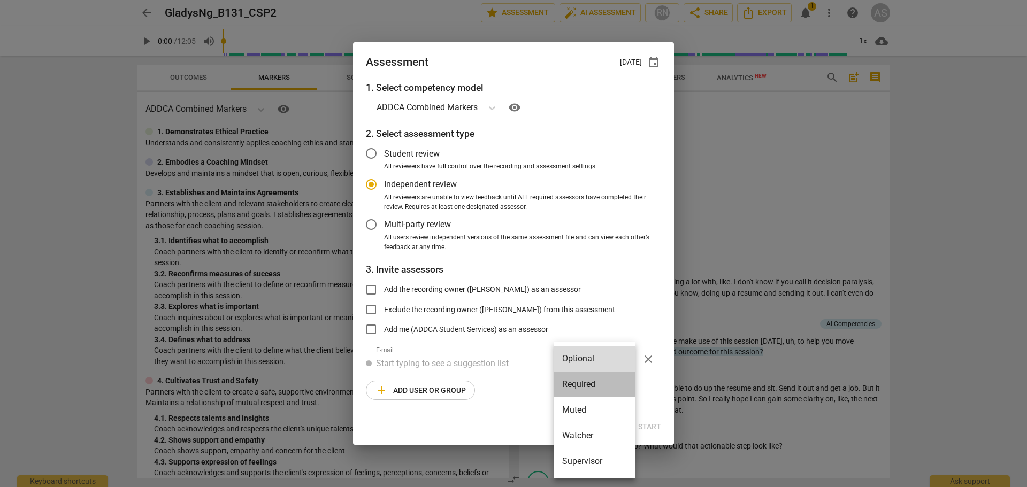
click at [588, 367] on li "Required" at bounding box center [595, 385] width 82 height 26
radio input "false"
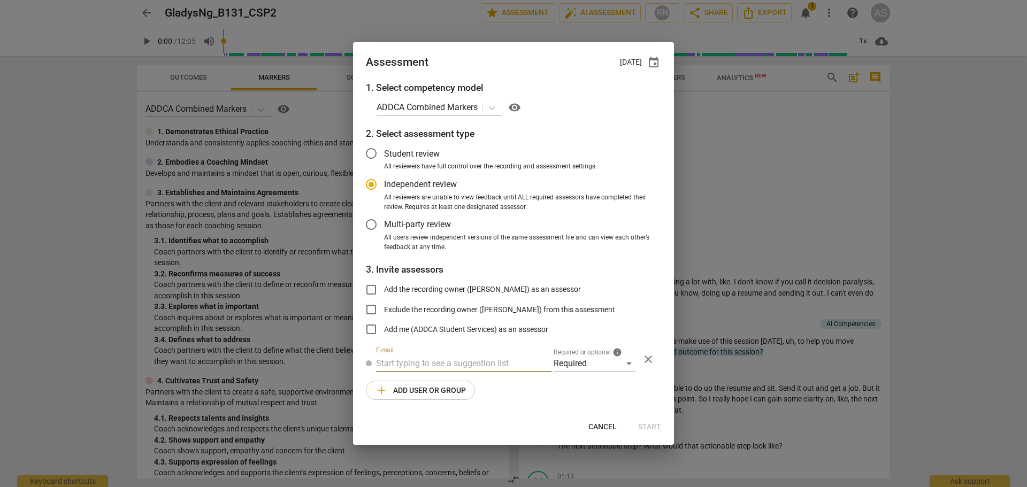
click at [463, 365] on input "text" at bounding box center [463, 363] width 175 height 17
type input "caroline@"
click at [457, 367] on span "caroline@" at bounding box center [491, 385] width 72 height 10
radio input "false"
type input "Caroline Maguire <caroline@addca.com>"
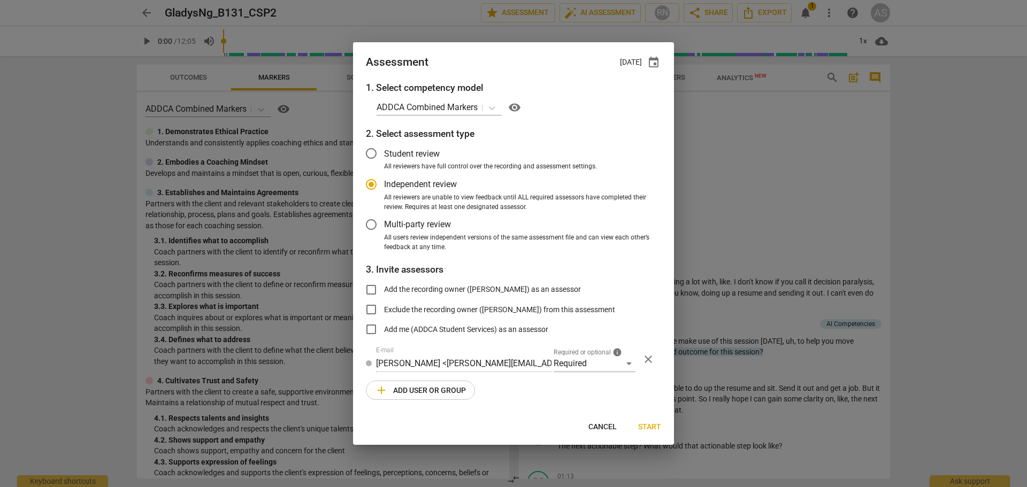
click at [448, 367] on span "add Add user or group" at bounding box center [420, 390] width 91 height 13
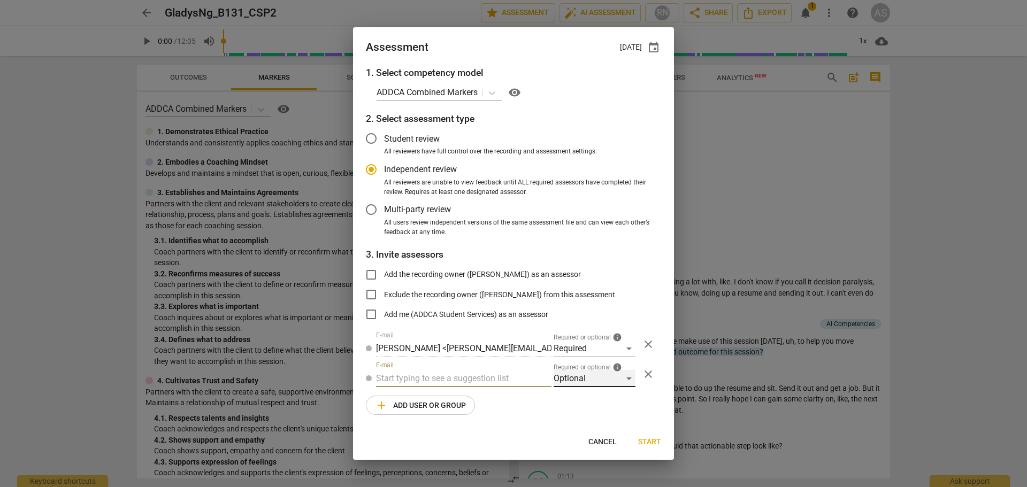
click at [600, 367] on div "Optional" at bounding box center [595, 378] width 82 height 17
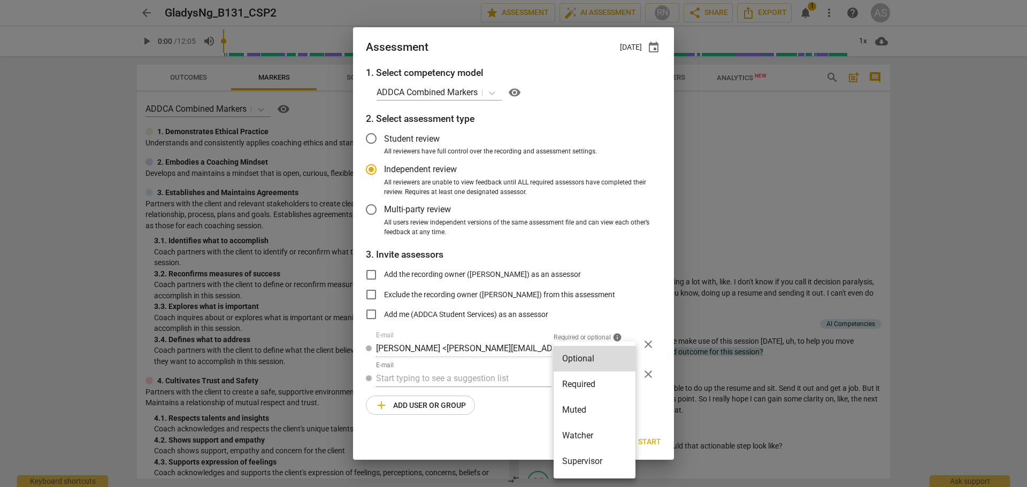
click at [587, 367] on li "Muted" at bounding box center [595, 410] width 82 height 26
radio input "false"
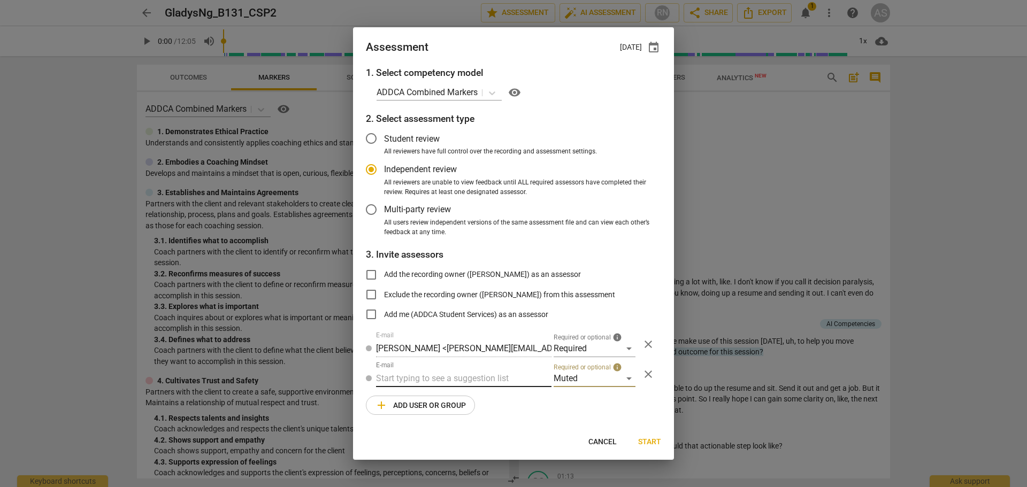
click at [464, 367] on input "text" at bounding box center [463, 378] width 175 height 17
type input "B-131"
click at [448, 367] on strong "CSPs" at bounding box center [438, 400] width 20 height 10
radio input "false"
type input "Basic B-131 CSPs"
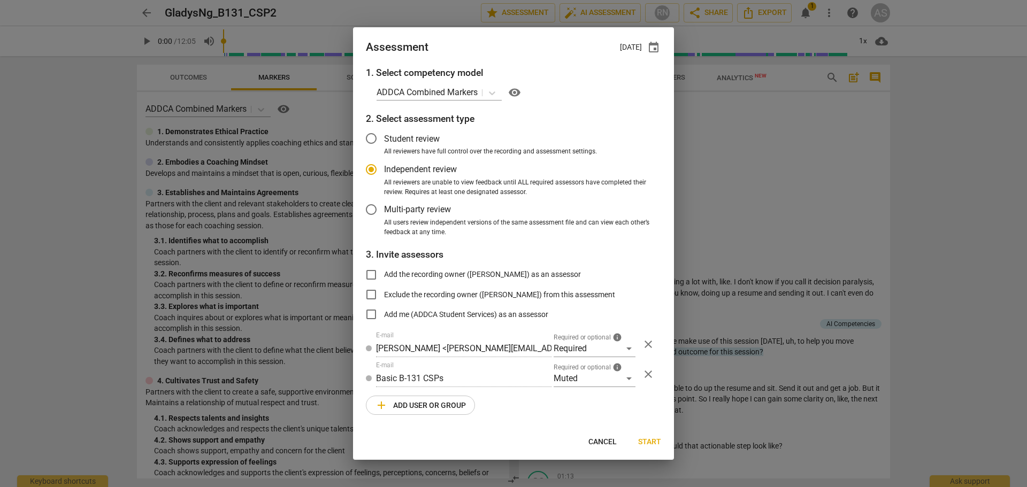
click at [644, 367] on button "Start" at bounding box center [650, 441] width 40 height 19
radio input "false"
type input "[PERSON_NAME] <[EMAIL_ADDRESS][DOMAIN_NAME]>"
type input "Caroline Maguire <caroline@addca.com>"
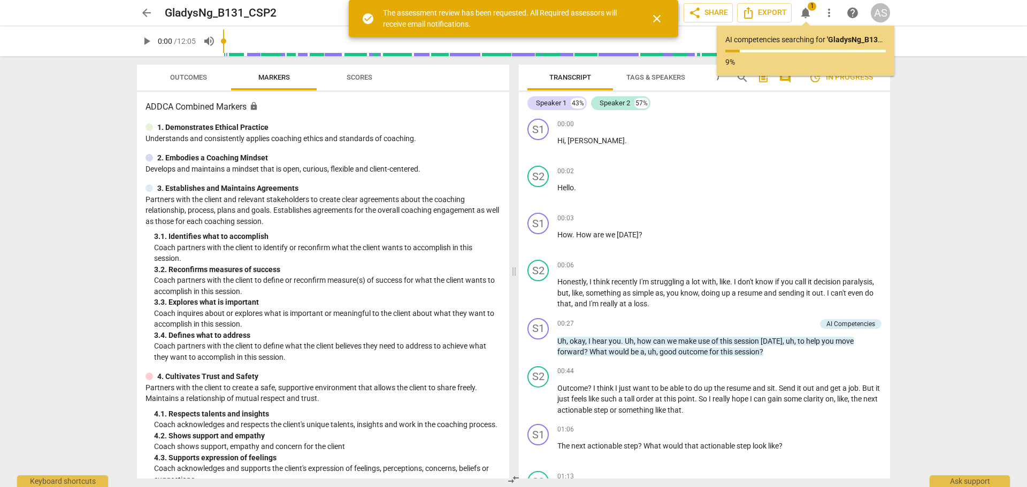
click at [143, 14] on span "arrow_back" at bounding box center [146, 12] width 13 height 13
